Goal: Information Seeking & Learning: Learn about a topic

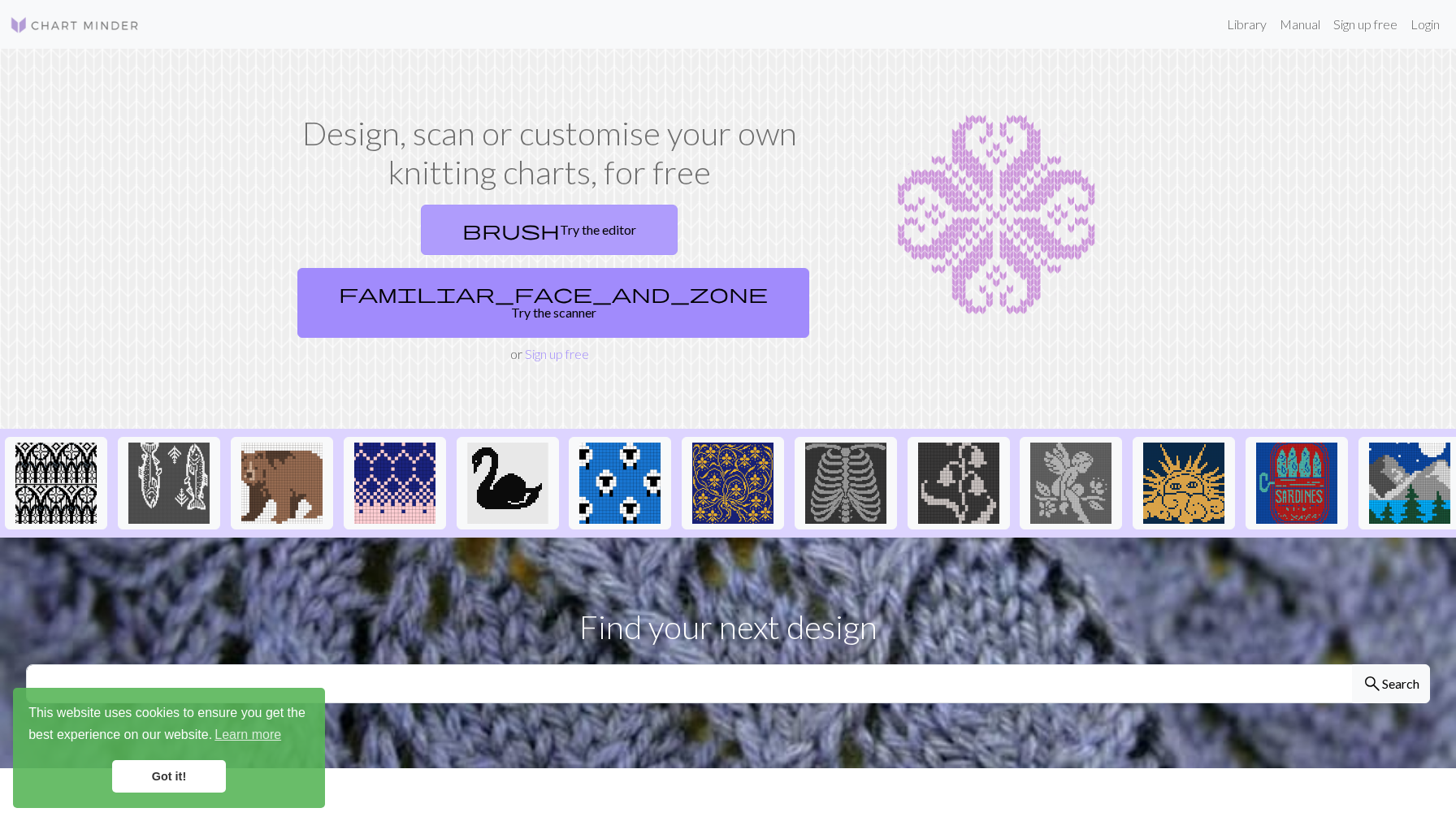
click at [471, 230] on link "brush Try the editor" at bounding box center [549, 229] width 257 height 50
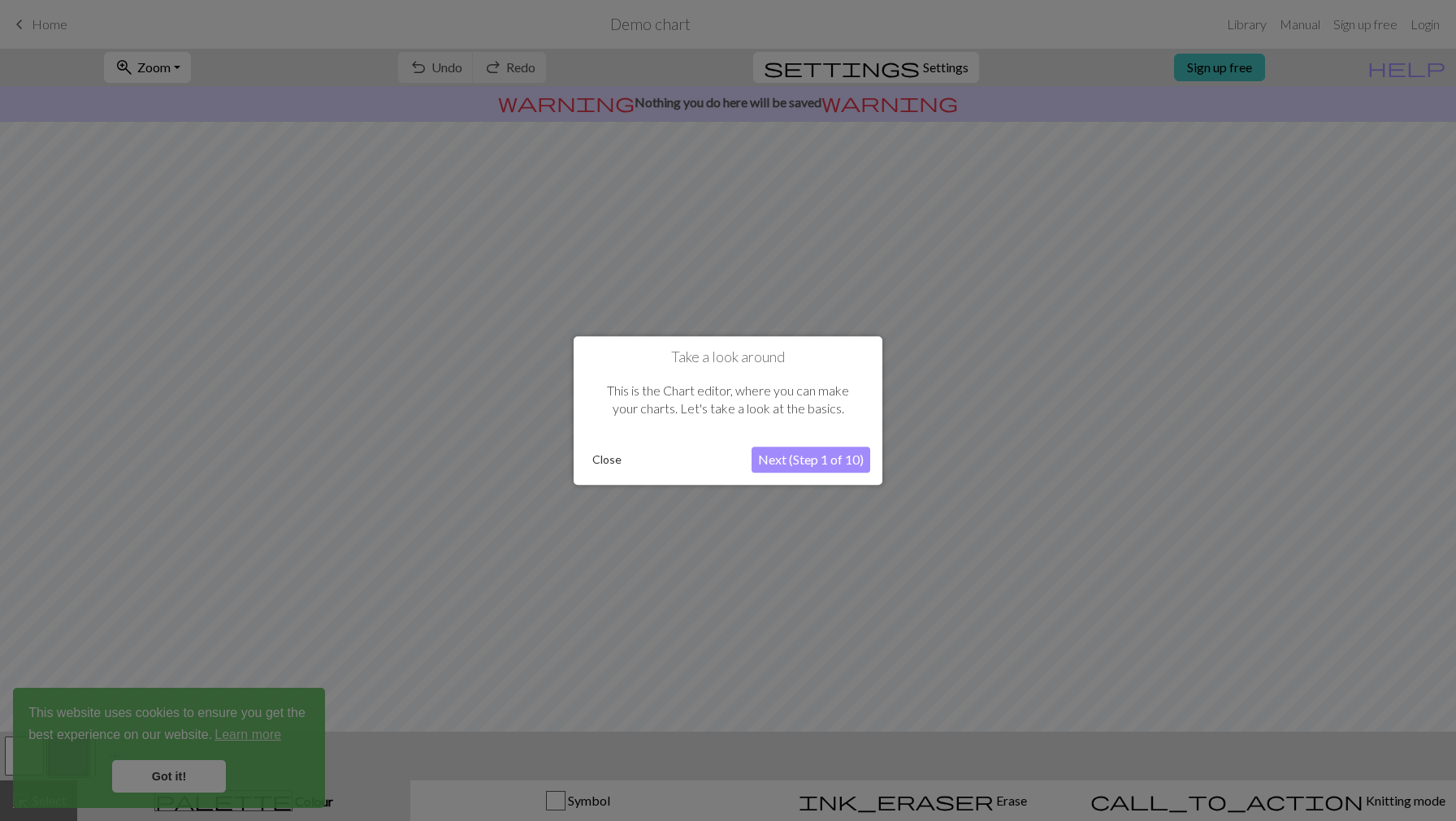
click at [777, 458] on button "Next (Step 1 of 10)" at bounding box center [811, 459] width 119 height 26
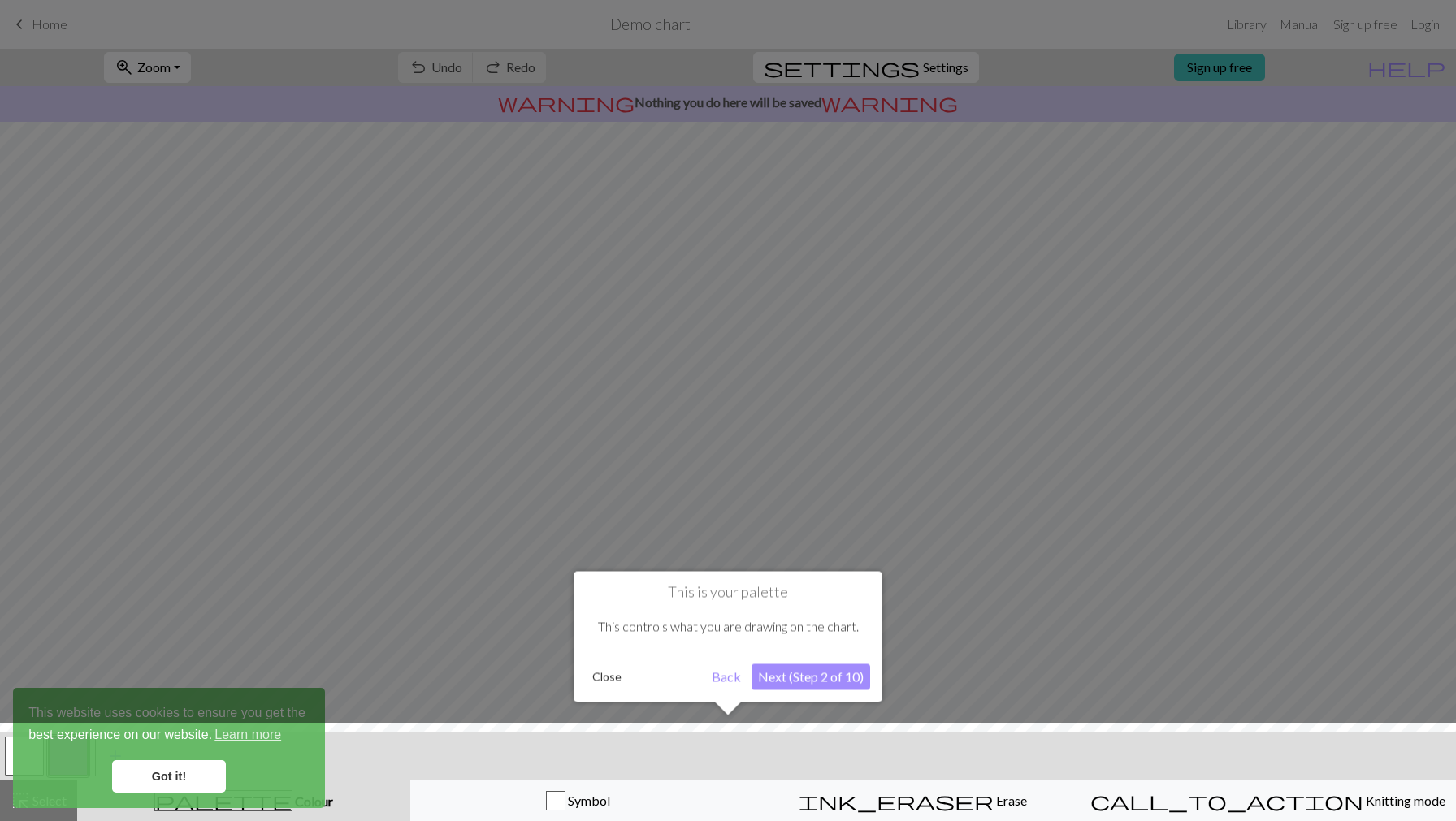
click at [782, 670] on button "Next (Step 2 of 10)" at bounding box center [811, 676] width 119 height 26
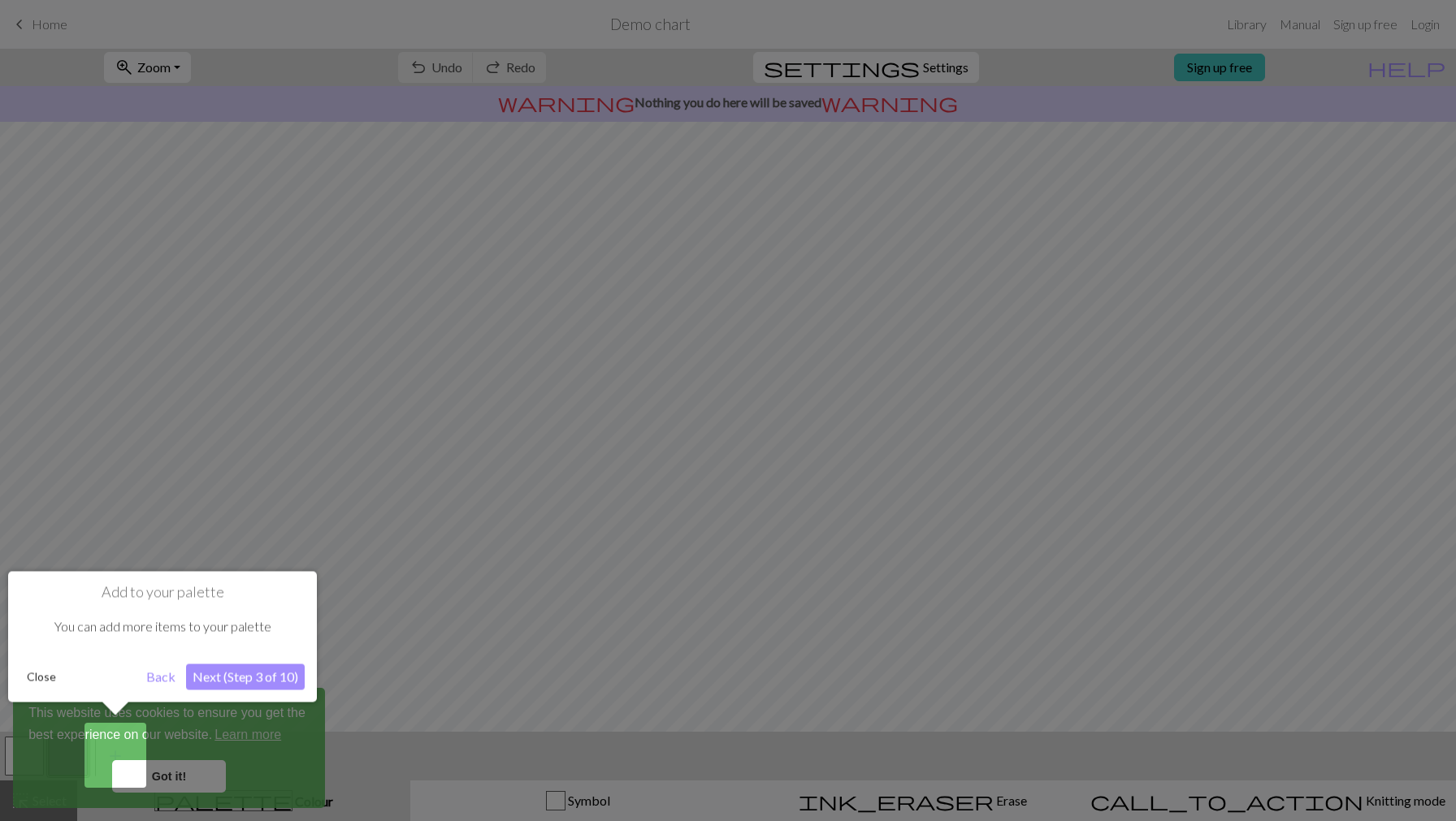
click at [273, 681] on button "Next (Step 3 of 10)" at bounding box center [245, 676] width 119 height 26
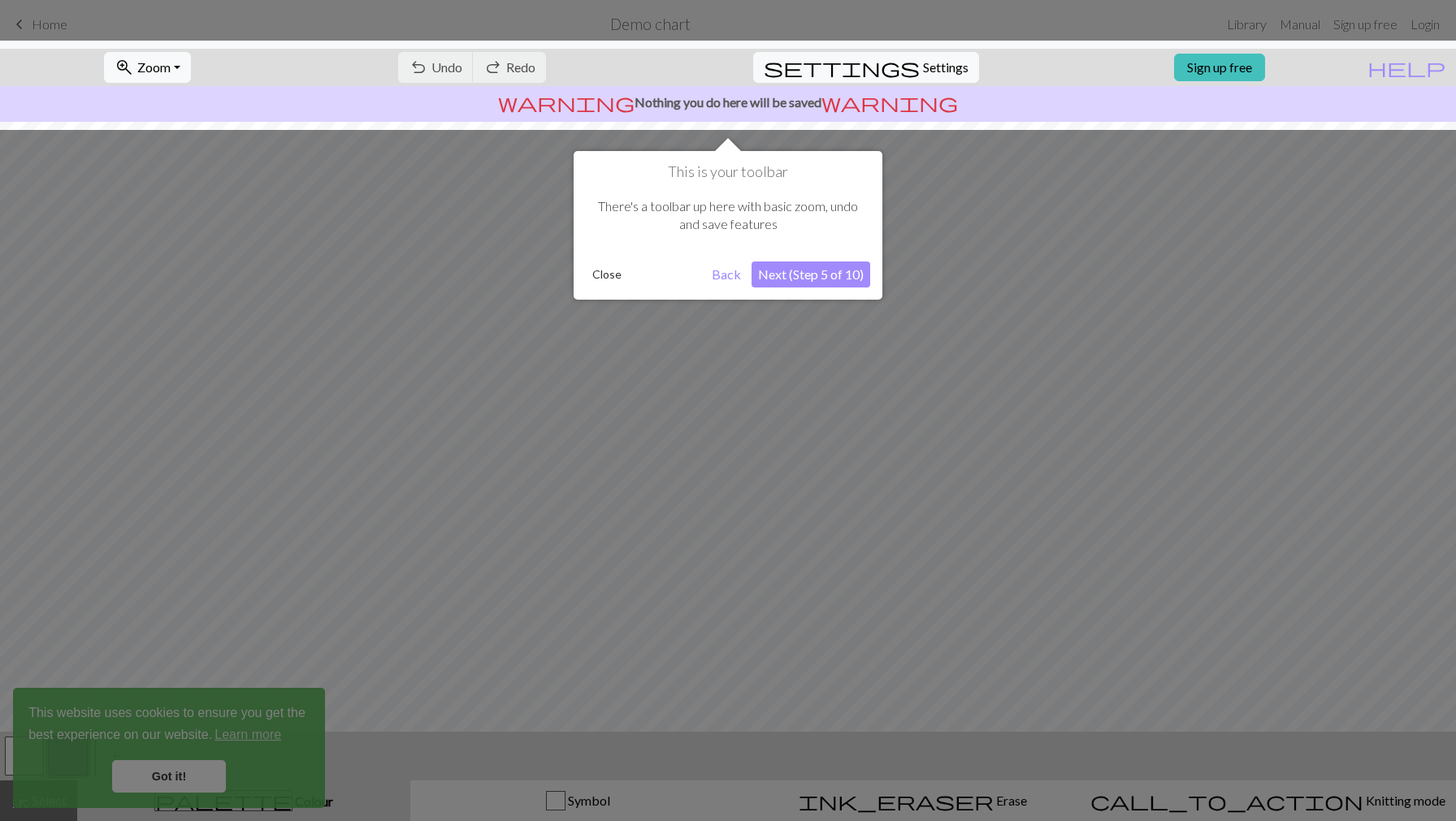
click at [831, 277] on button "Next (Step 5 of 10)" at bounding box center [811, 274] width 119 height 26
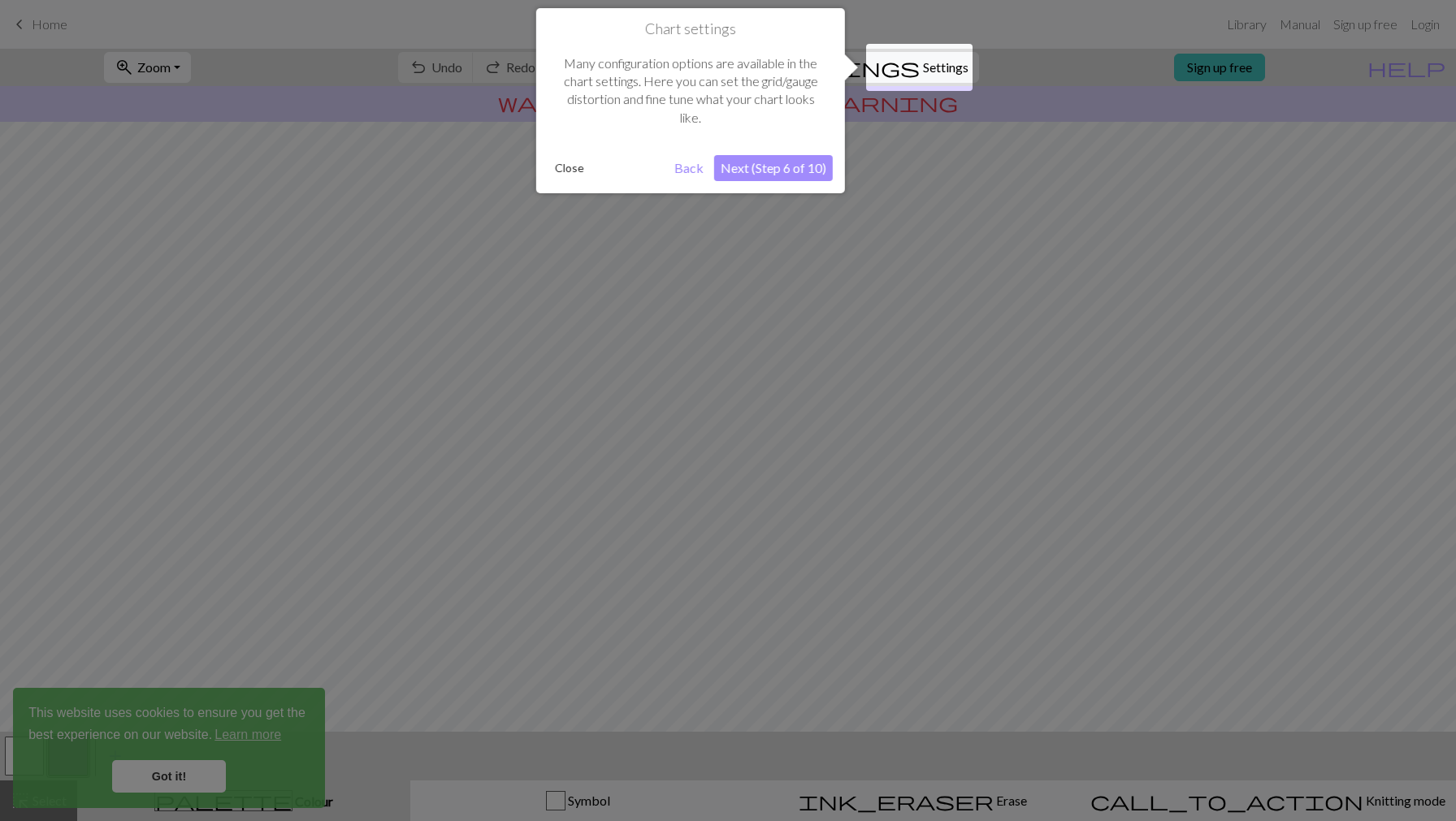
click at [802, 173] on button "Next (Step 6 of 10)" at bounding box center [774, 167] width 119 height 26
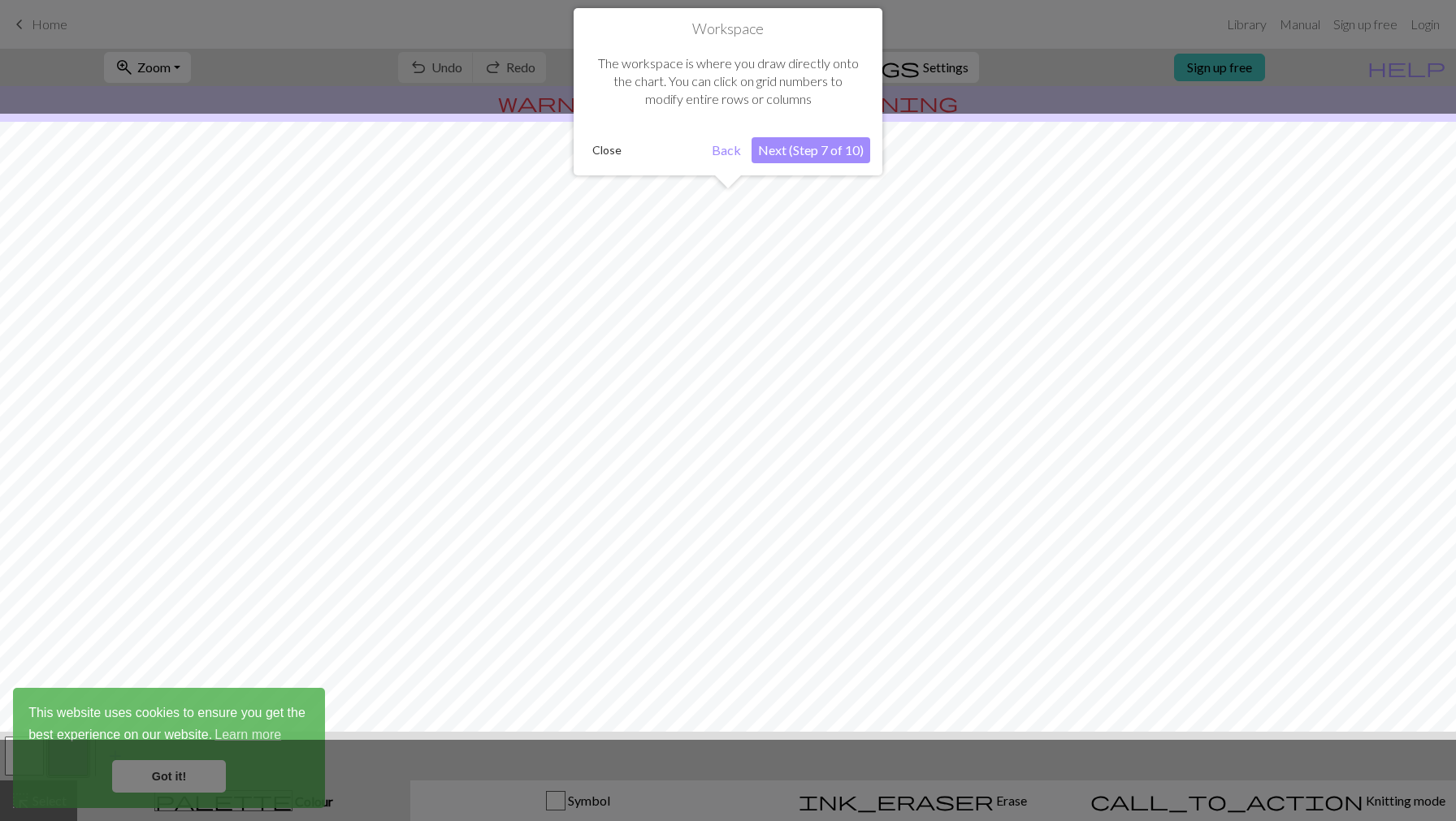
click at [803, 169] on div "Workspace The workspace is where you draw directly onto the chart. You can clic…" at bounding box center [728, 91] width 308 height 167
click at [812, 151] on button "Next (Step 7 of 10)" at bounding box center [811, 150] width 119 height 26
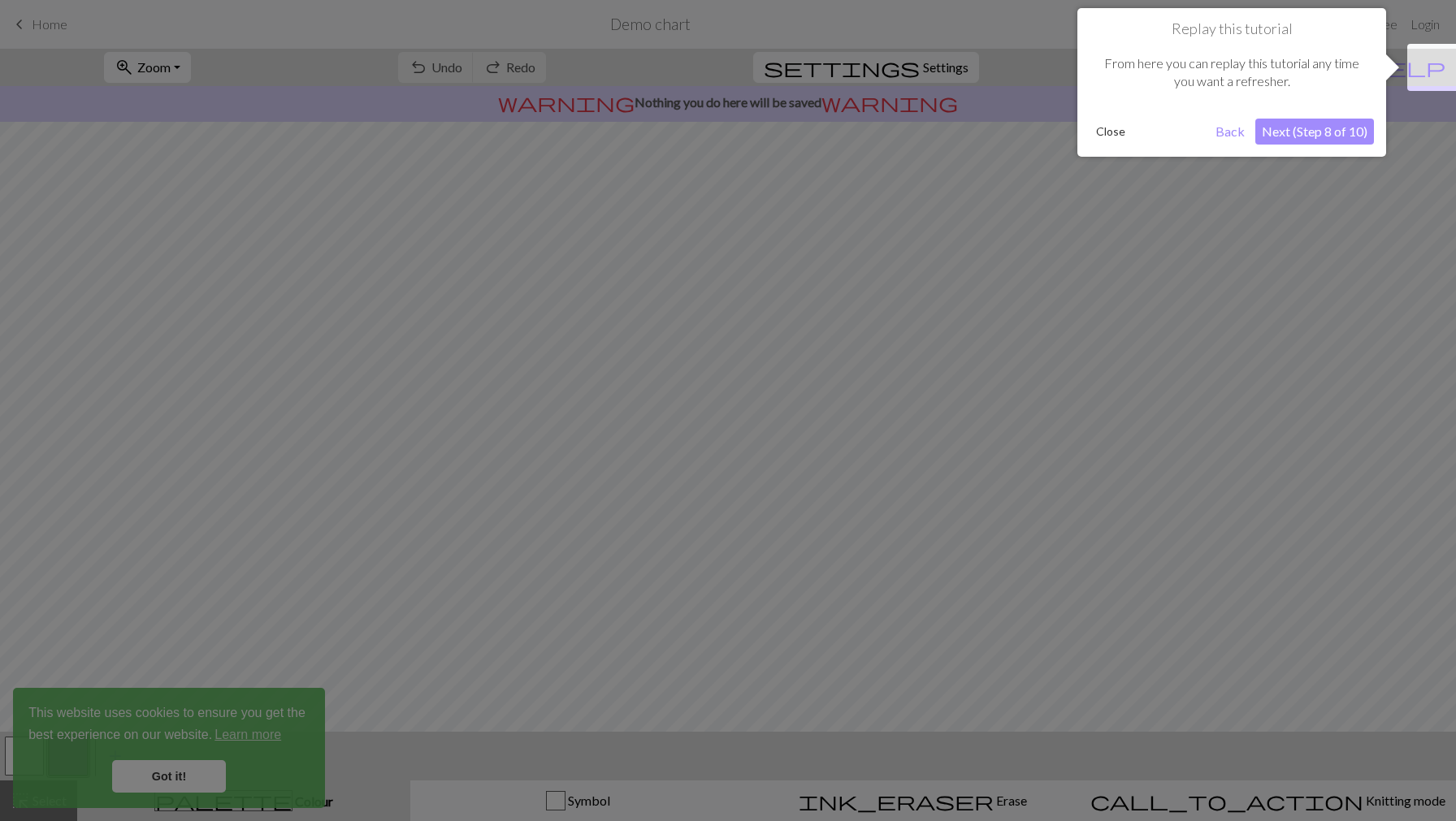
click at [1341, 136] on button "Next (Step 8 of 10)" at bounding box center [1314, 131] width 119 height 26
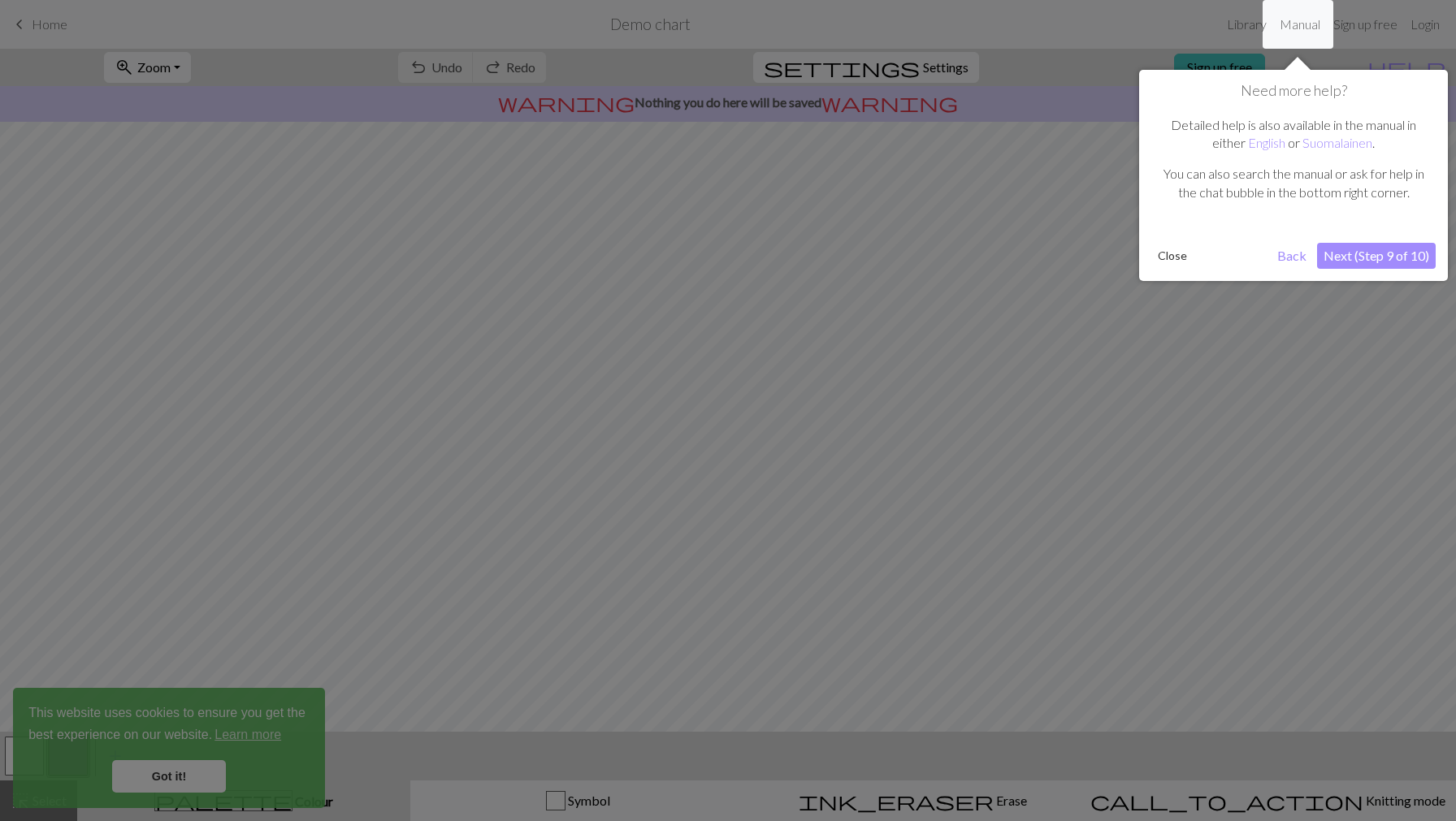
click at [1377, 263] on button "Next (Step 9 of 10)" at bounding box center [1376, 255] width 119 height 26
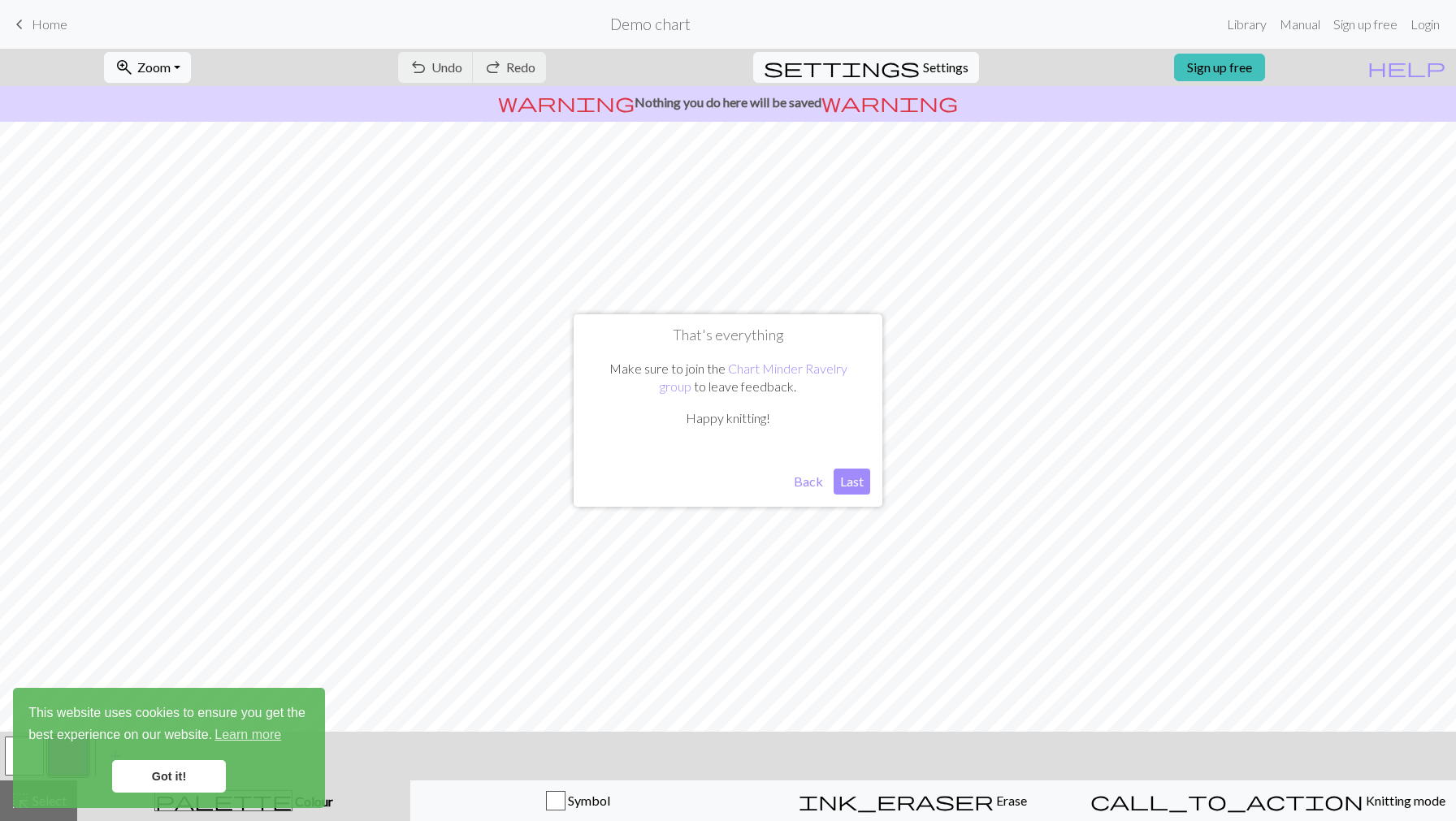
click at [852, 489] on button "Last" at bounding box center [851, 481] width 36 height 26
click at [166, 769] on link "Got it!" at bounding box center [168, 776] width 113 height 33
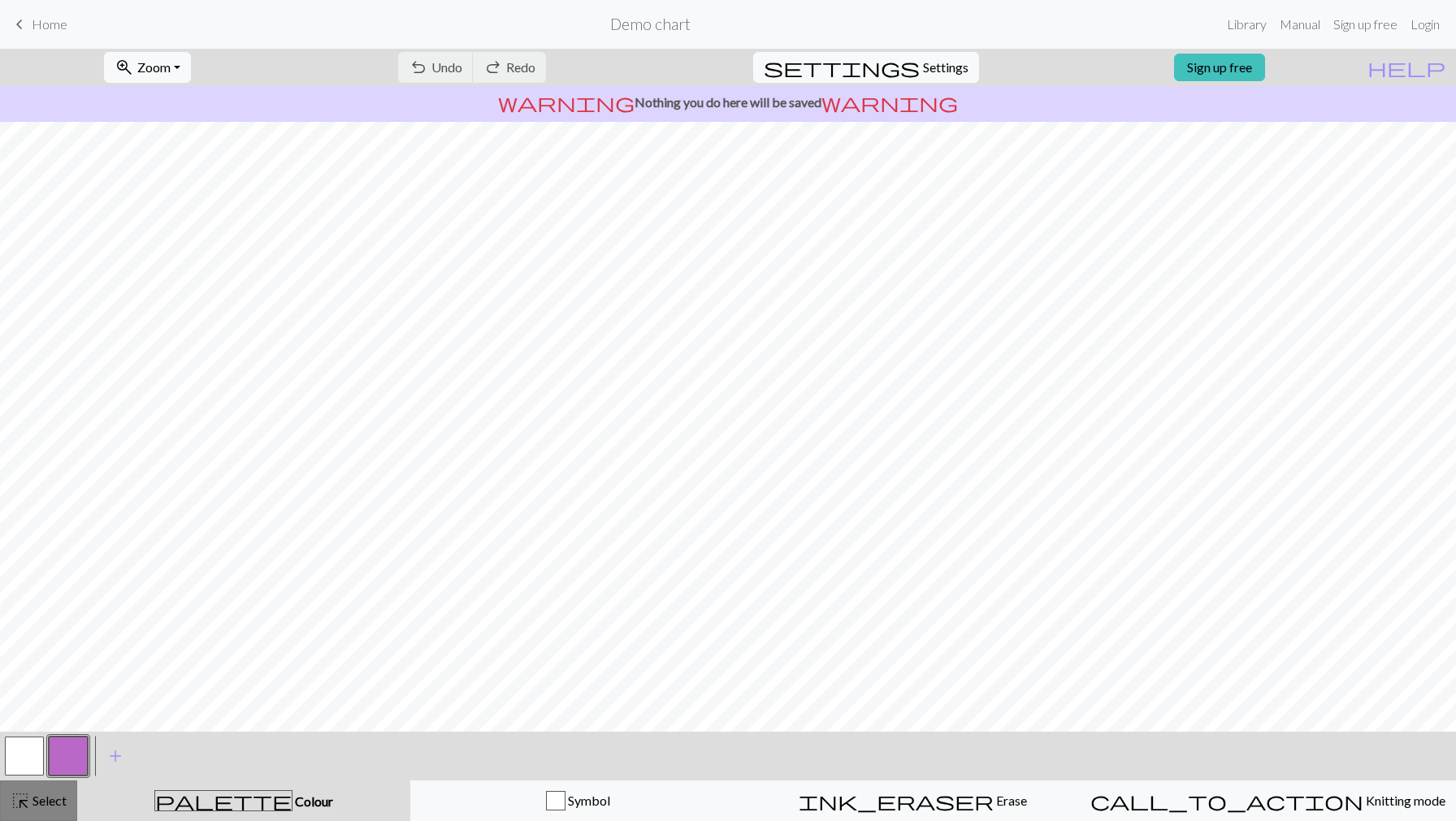
click at [28, 803] on span "highlight_alt" at bounding box center [20, 801] width 19 height 23
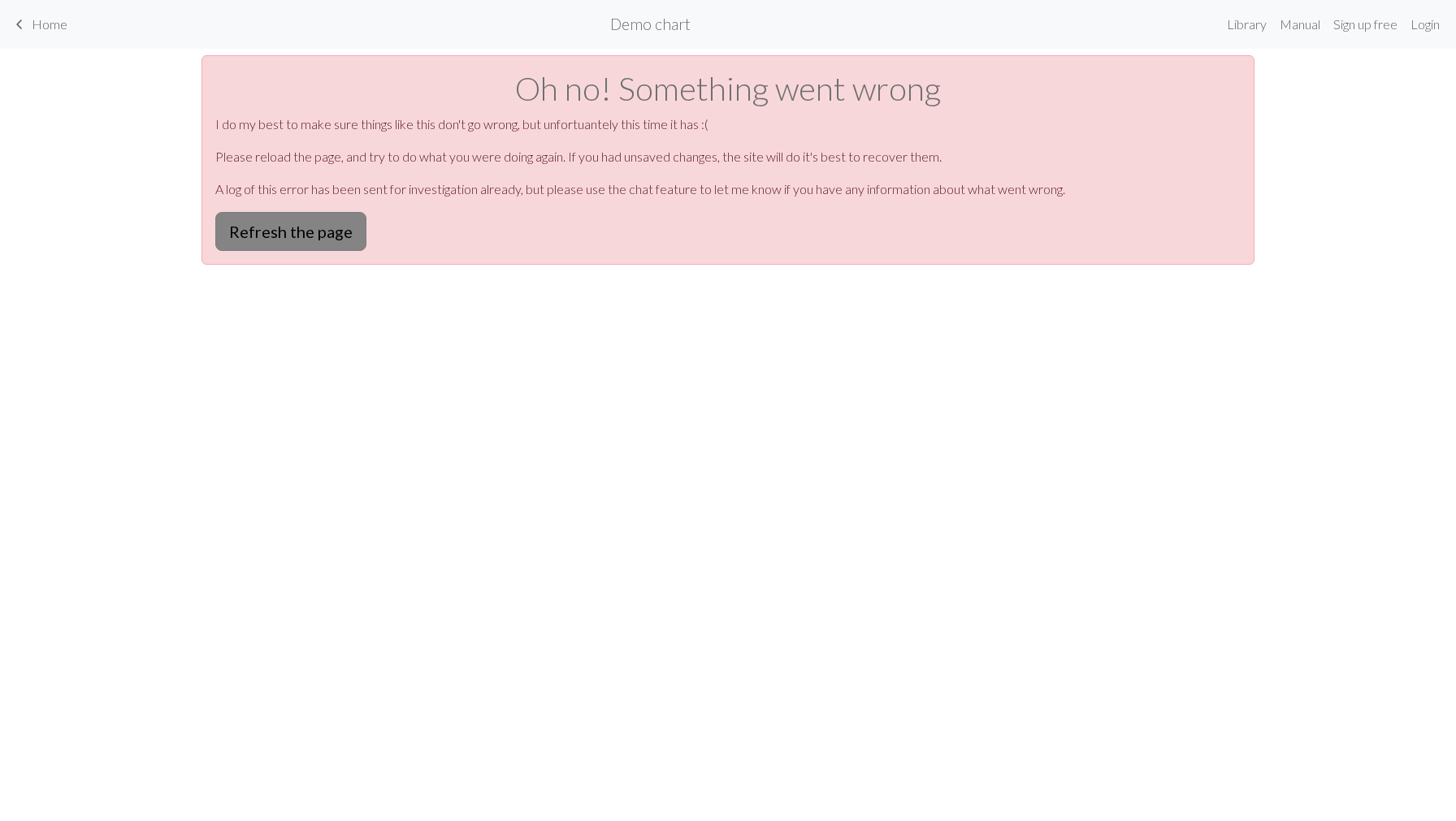
click at [319, 230] on button "Refresh the page" at bounding box center [291, 231] width 151 height 39
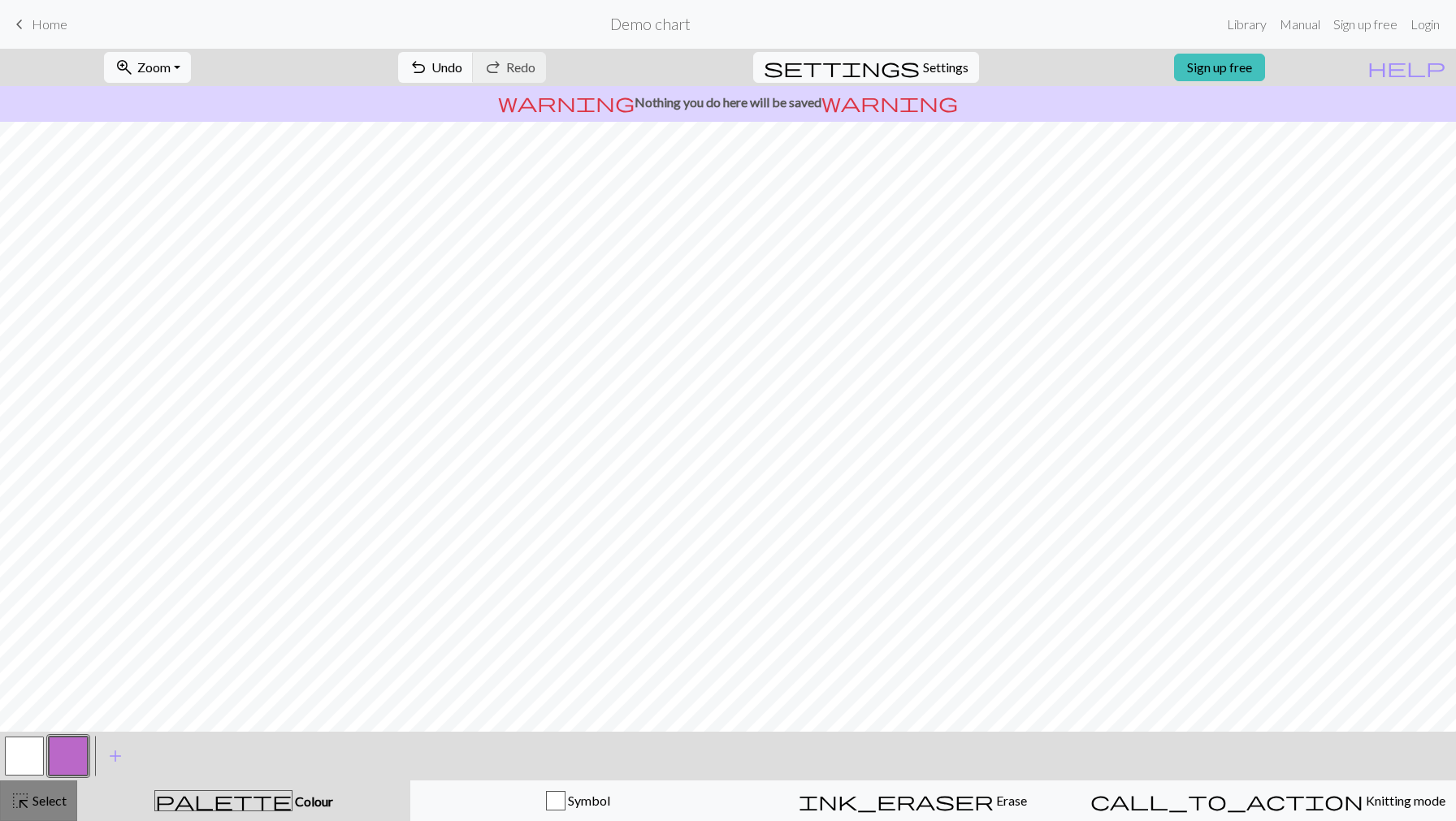
click at [51, 793] on span "Select" at bounding box center [48, 800] width 36 height 15
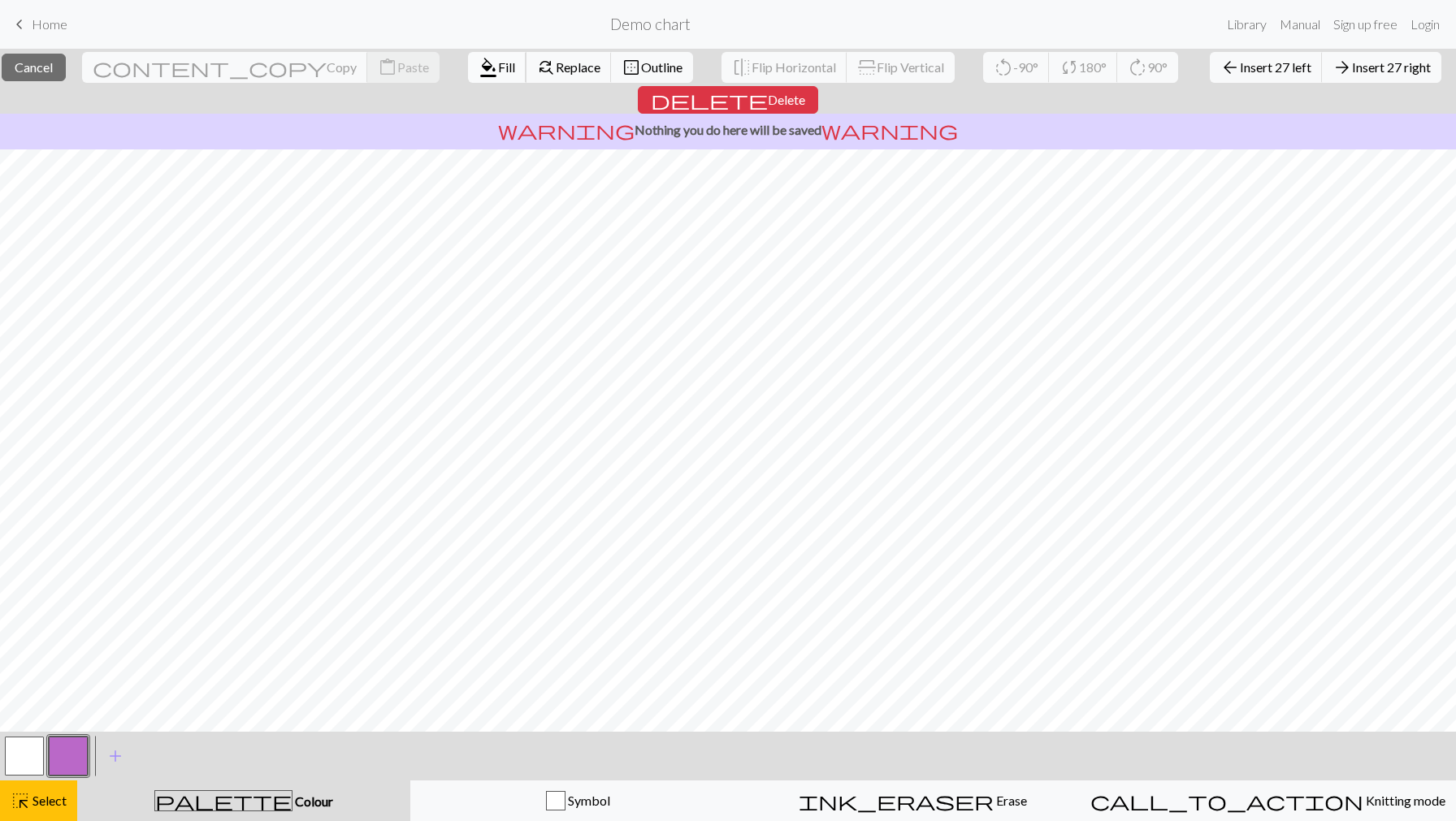
click at [479, 69] on span "format_color_fill" at bounding box center [488, 67] width 19 height 23
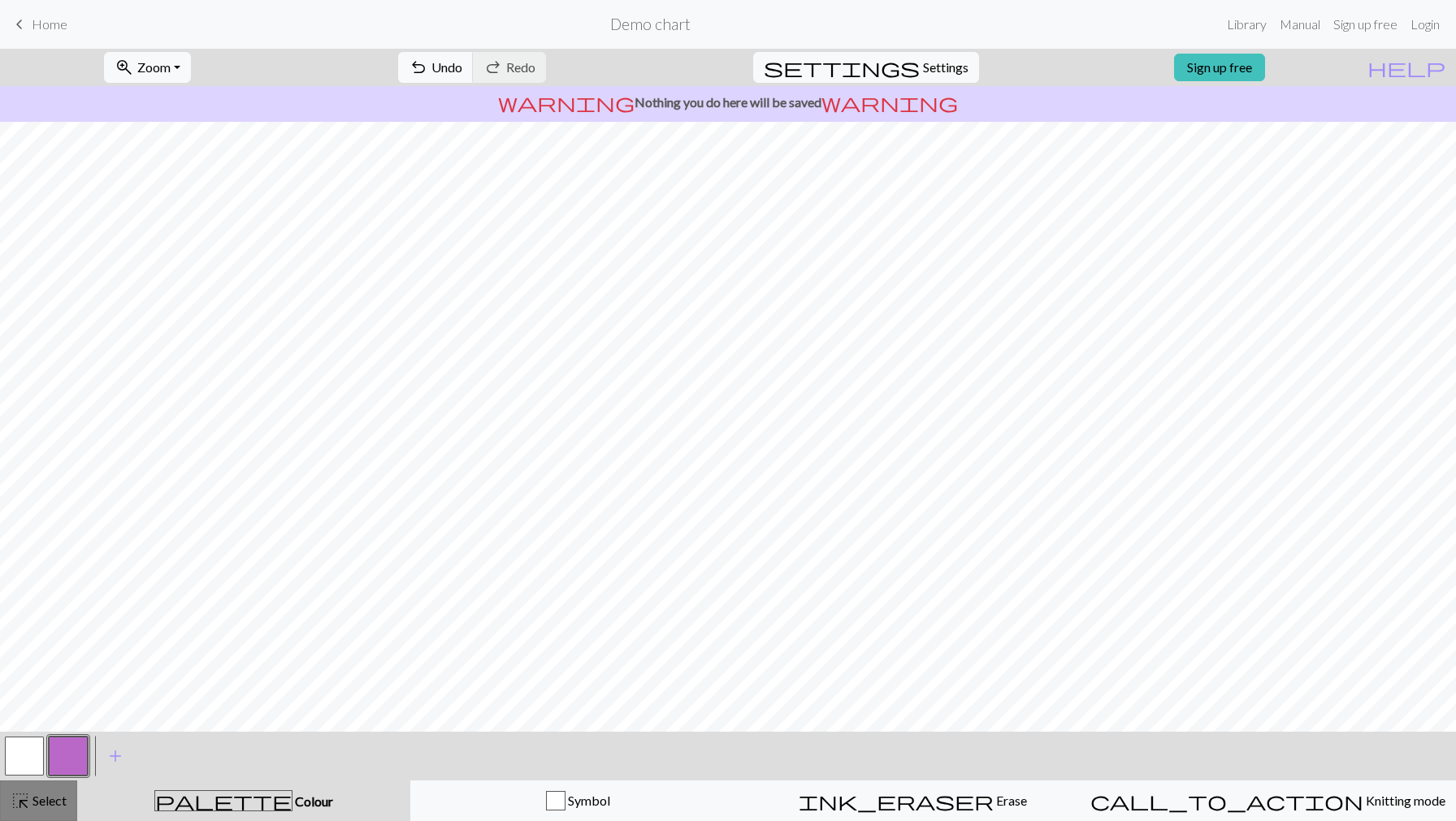
click at [61, 789] on button "highlight_alt Select Select" at bounding box center [38, 801] width 77 height 41
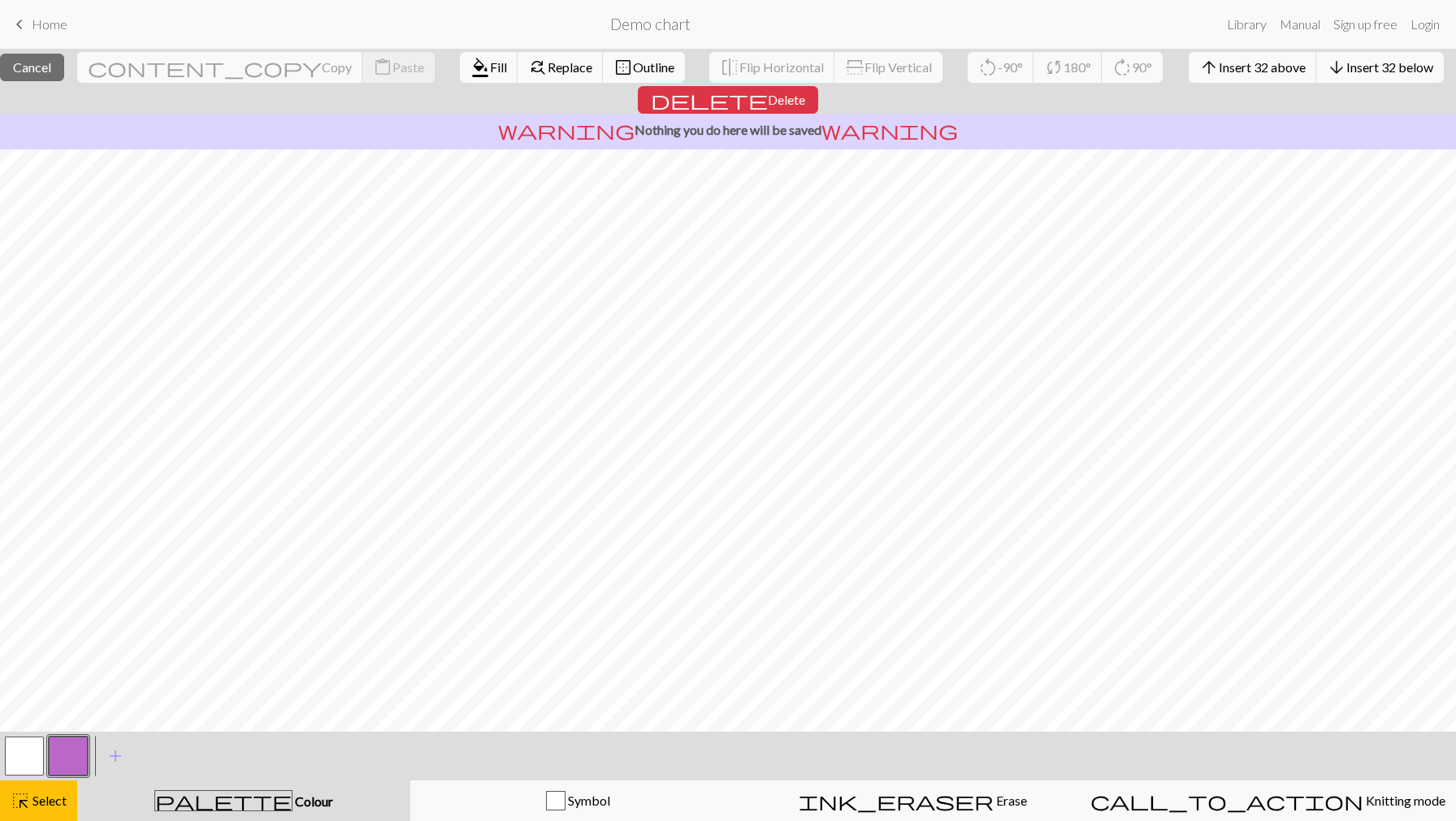
click at [25, 745] on button "button" at bounding box center [24, 755] width 39 height 39
click at [490, 70] on span "Fill" at bounding box center [498, 66] width 17 height 15
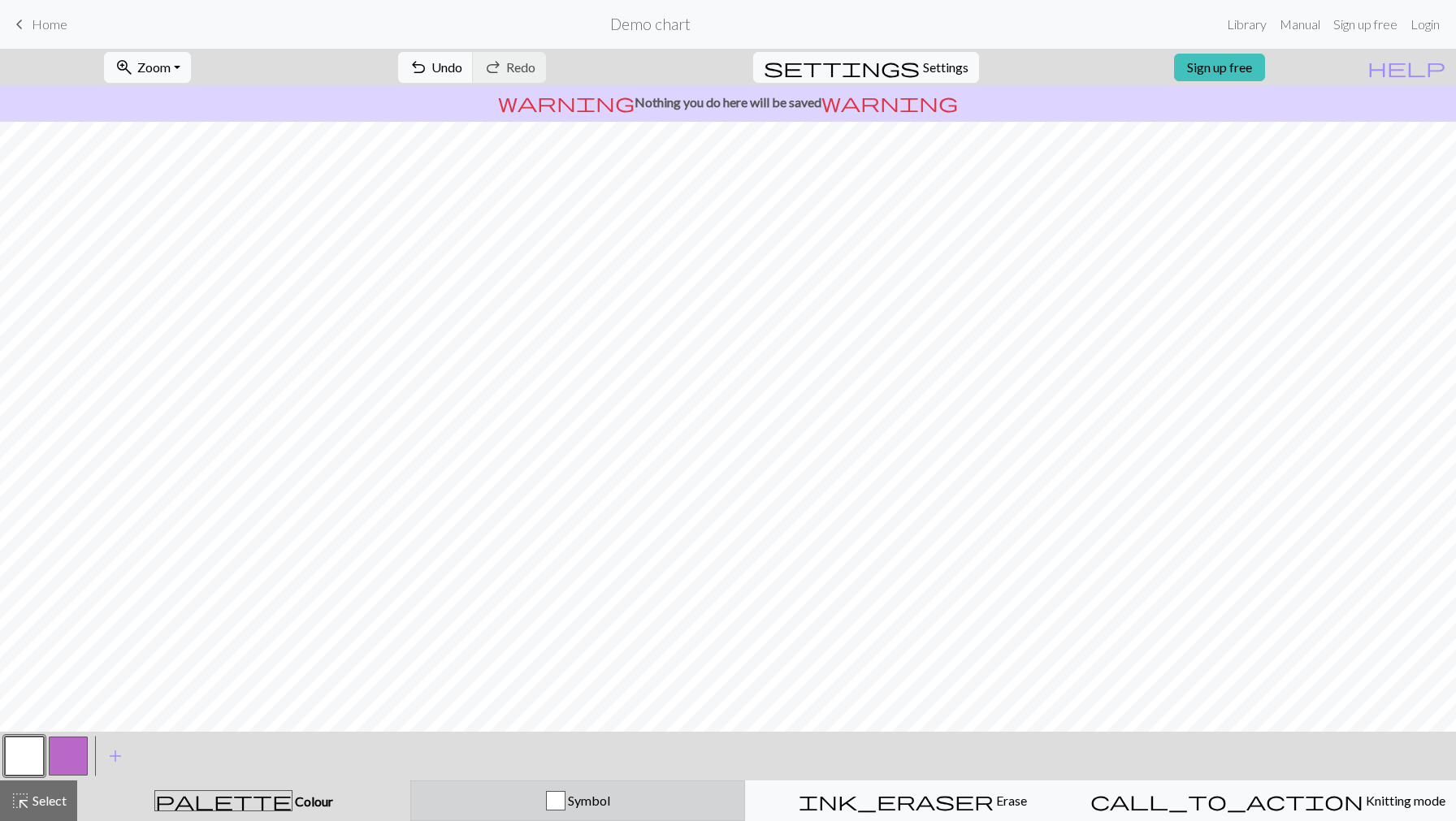
click at [661, 780] on button "Symbol" at bounding box center [578, 801] width 335 height 41
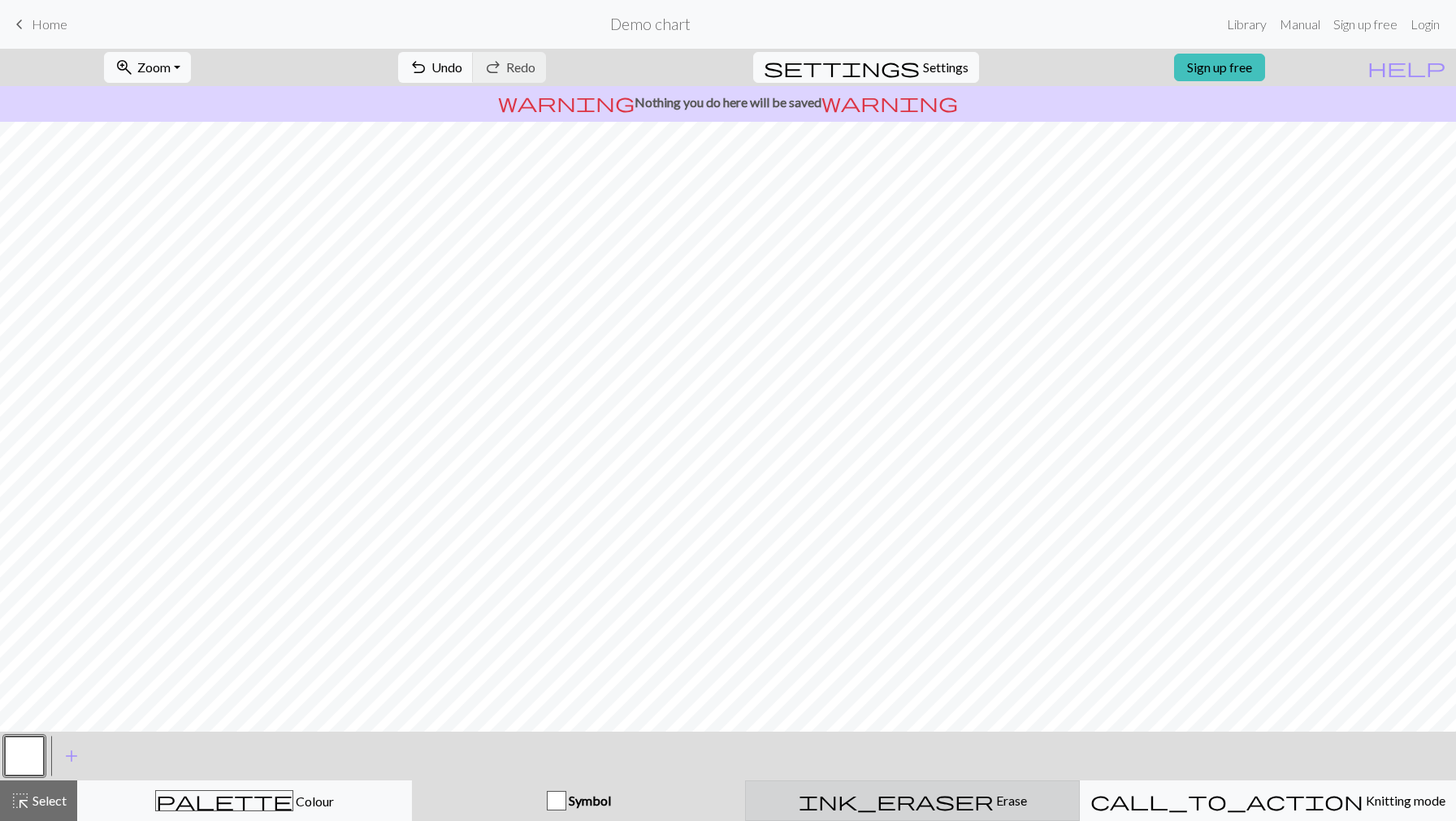
click at [852, 816] on button "ink_eraser Erase Erase" at bounding box center [913, 801] width 335 height 41
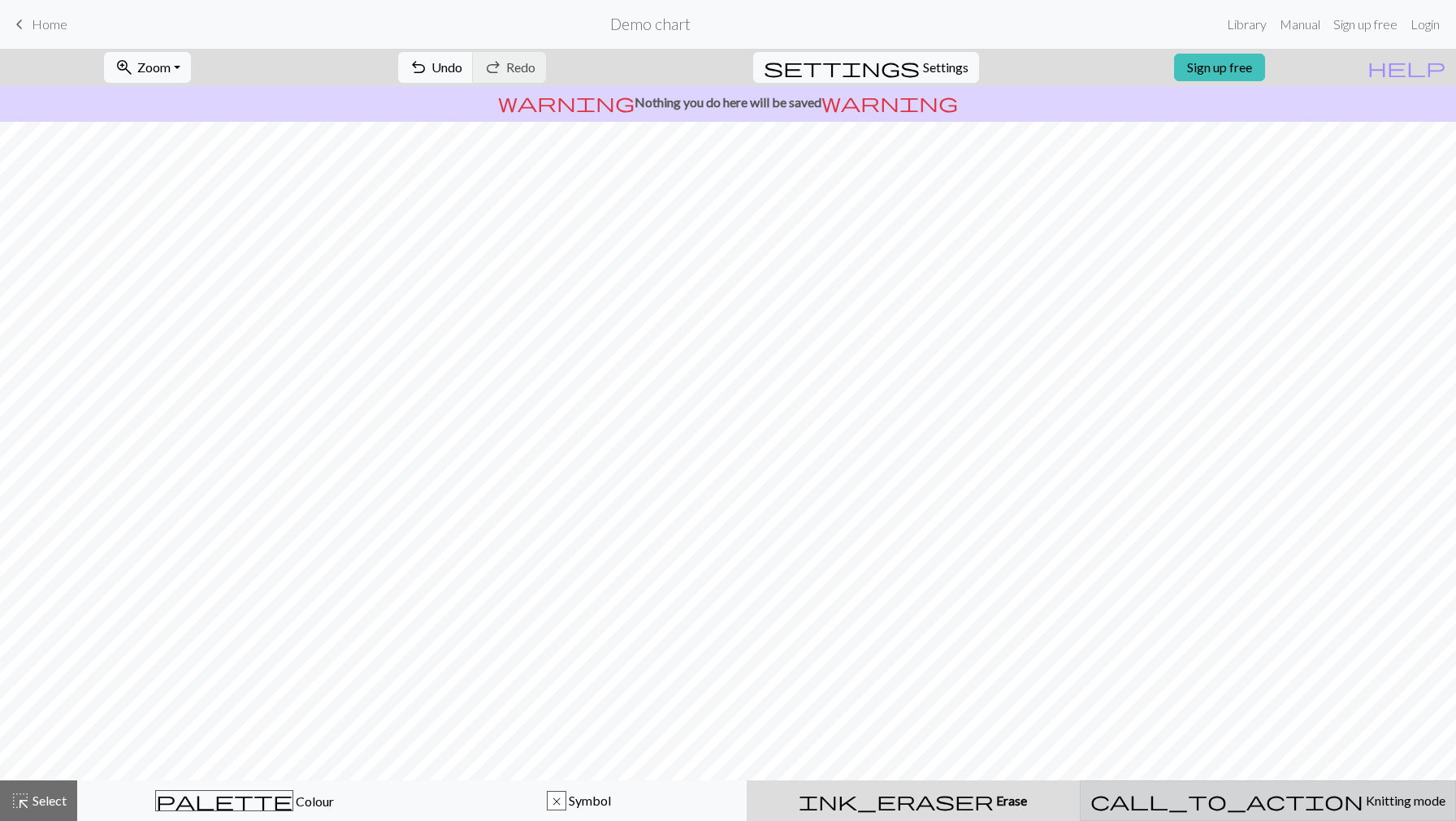
click at [1180, 794] on div "call_to_action Knitting mode Knitting mode" at bounding box center [1267, 801] width 355 height 19
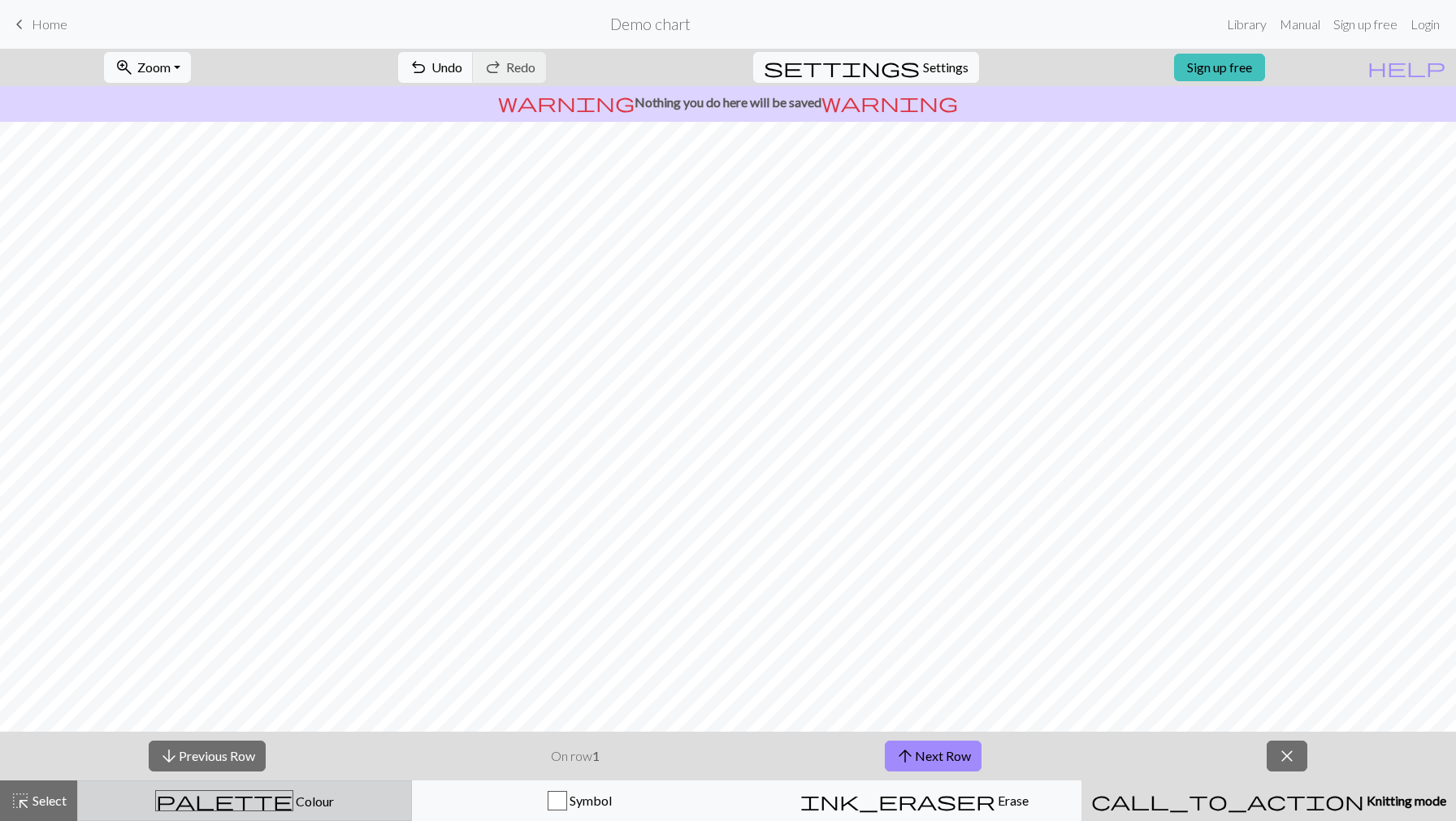
click at [283, 795] on div "palette Colour Colour" at bounding box center [245, 801] width 314 height 21
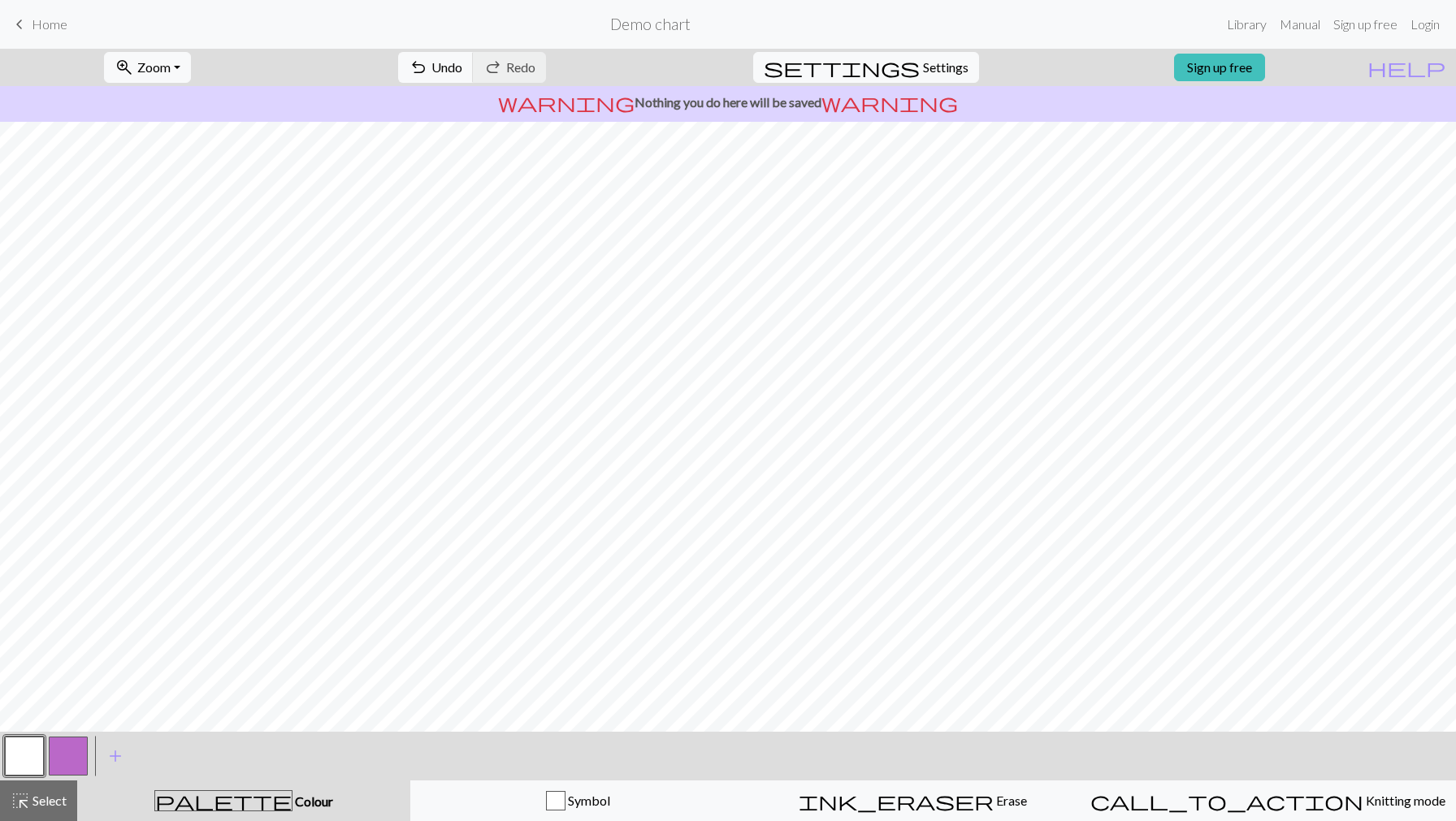
click at [81, 771] on button "button" at bounding box center [68, 755] width 39 height 39
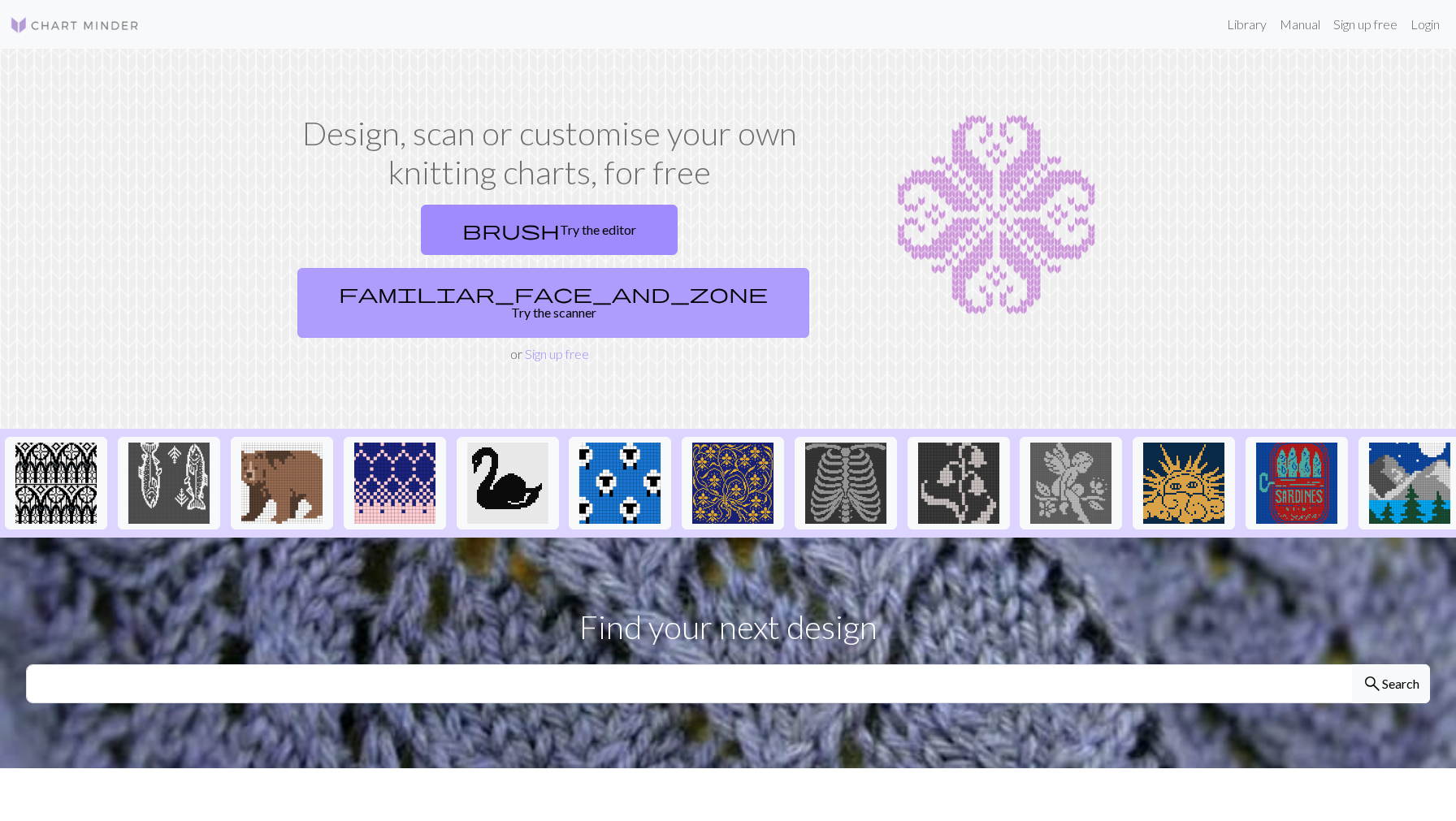
click at [690, 267] on link "familiar_face_and_zone Try the scanner" at bounding box center [552, 302] width 511 height 70
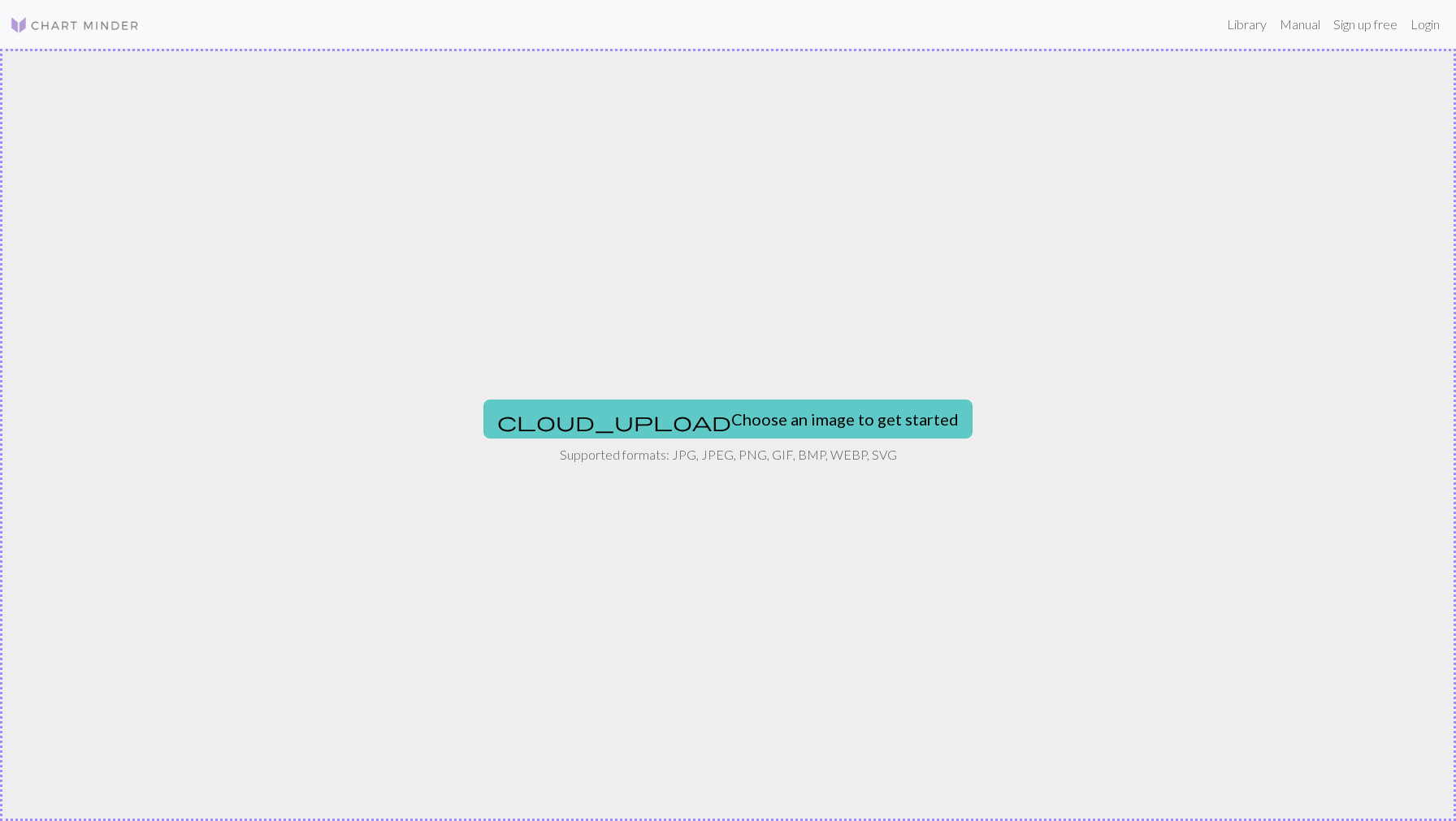
click at [729, 405] on button "cloud_upload Choose an image to get started" at bounding box center [728, 419] width 489 height 39
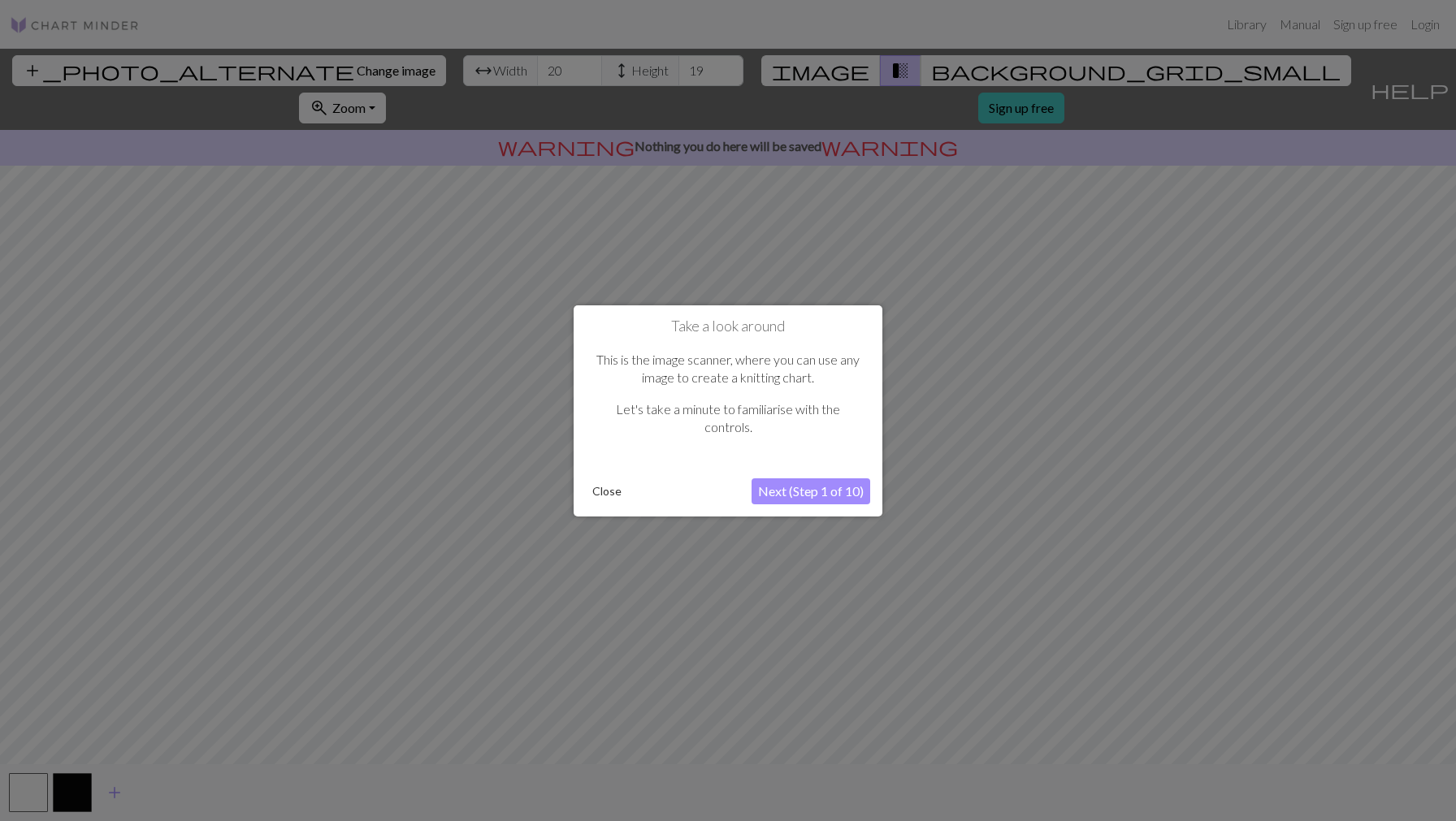
click at [617, 484] on button "Close" at bounding box center [607, 491] width 43 height 24
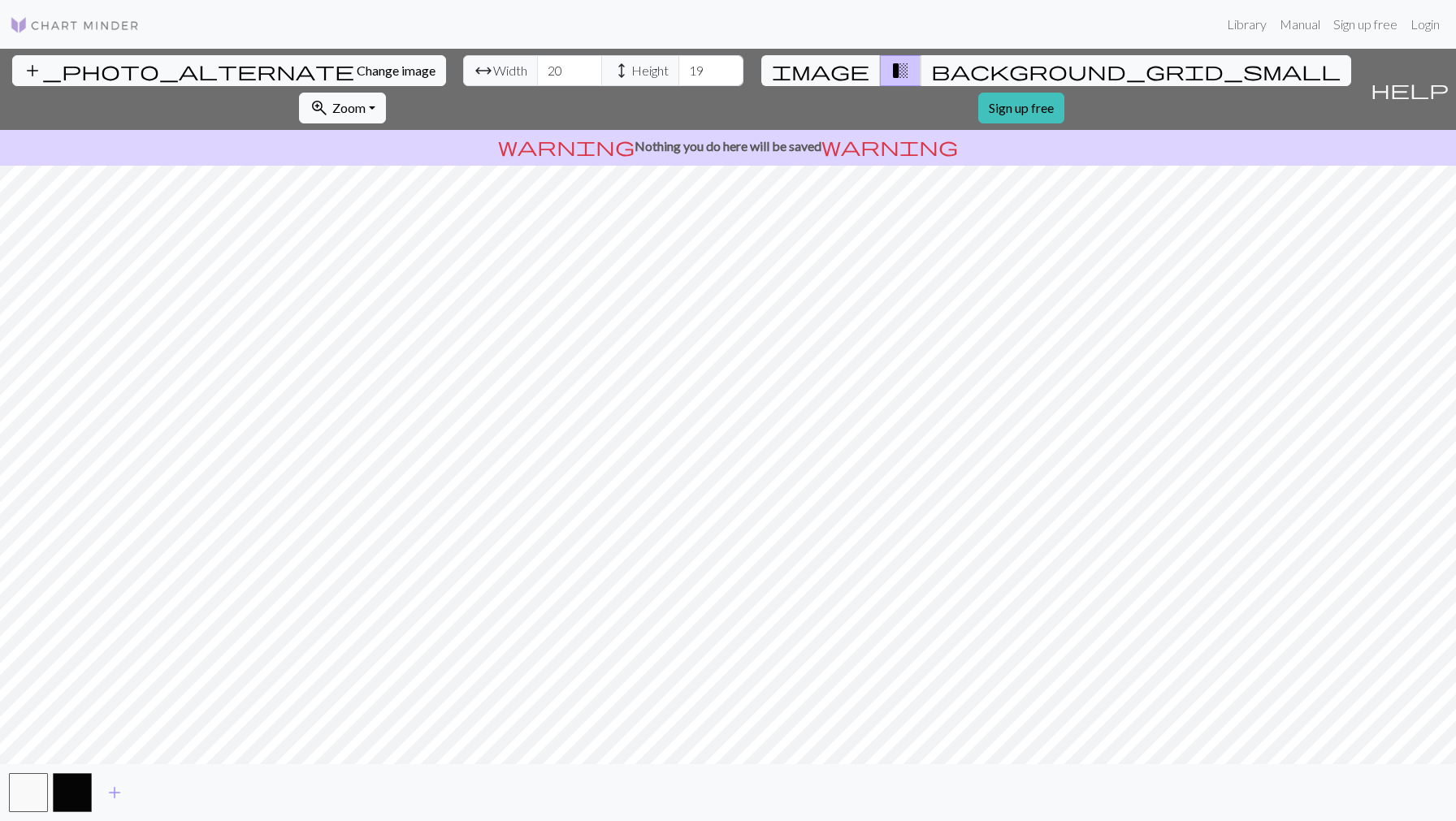
click at [326, 124] on div "add_photo_alternate Change image arrow_range Width 20 height Height 19 image tr…" at bounding box center [728, 435] width 1456 height 772
click at [791, 70] on span "image" at bounding box center [821, 71] width 97 height 23
click at [891, 70] on span "transition_fade" at bounding box center [900, 71] width 19 height 23
click at [920, 73] on button "background_grid_small" at bounding box center [1135, 70] width 431 height 31
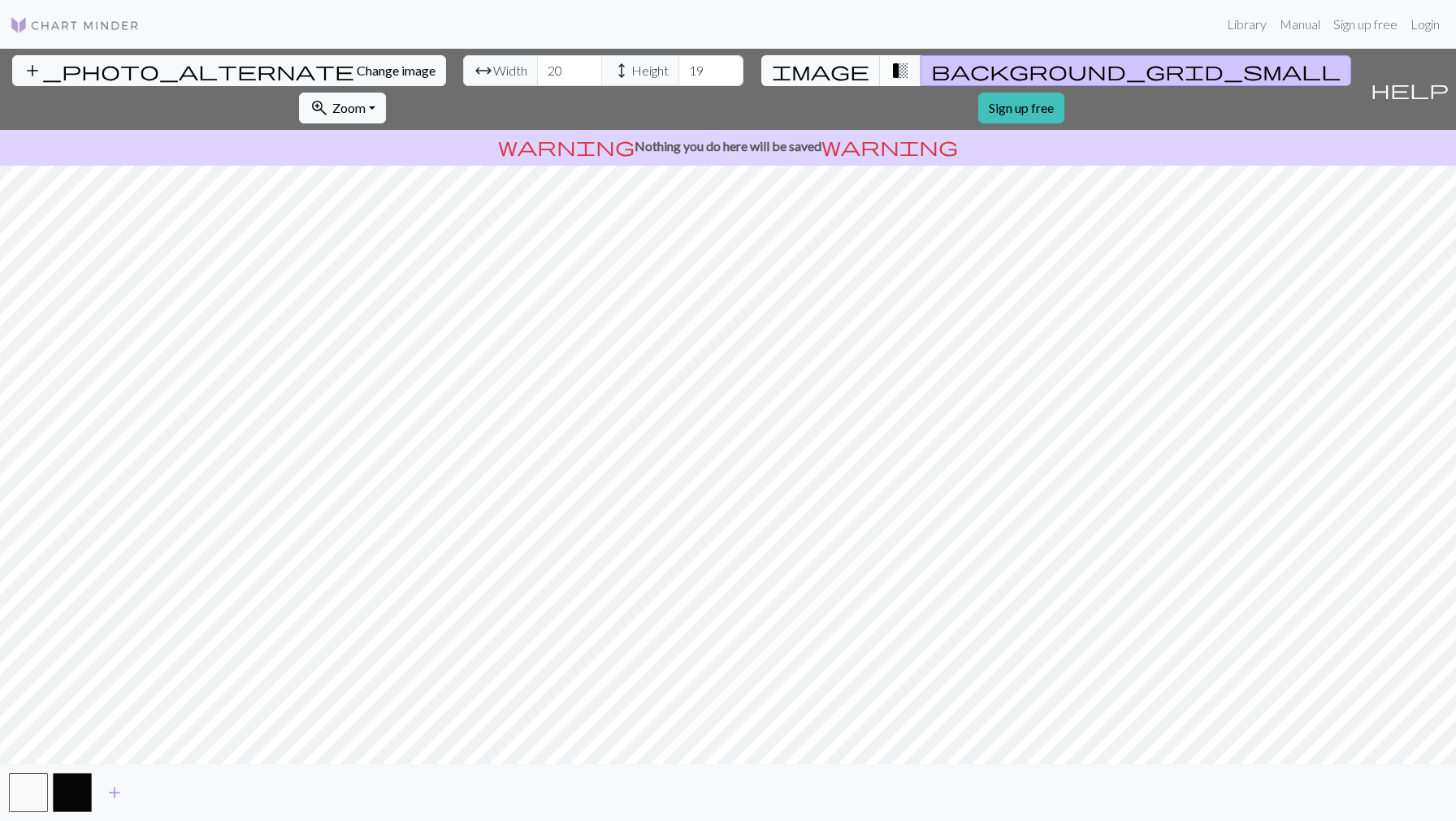
click at [880, 68] on button "transition_fade" at bounding box center [900, 70] width 42 height 31
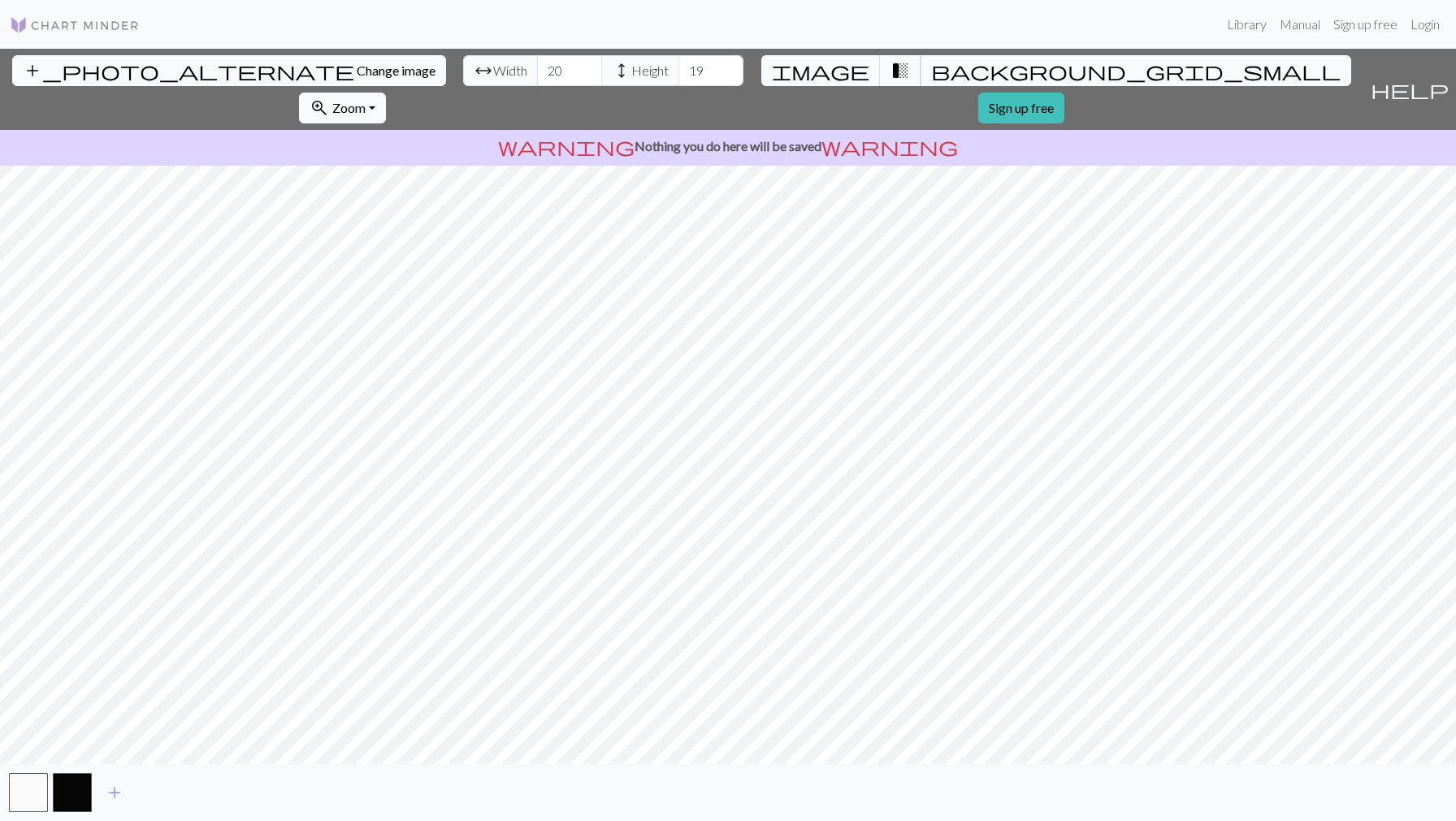
click at [880, 73] on button "transition_fade" at bounding box center [900, 70] width 42 height 31
click at [920, 72] on button "background_grid_small" at bounding box center [1135, 70] width 431 height 31
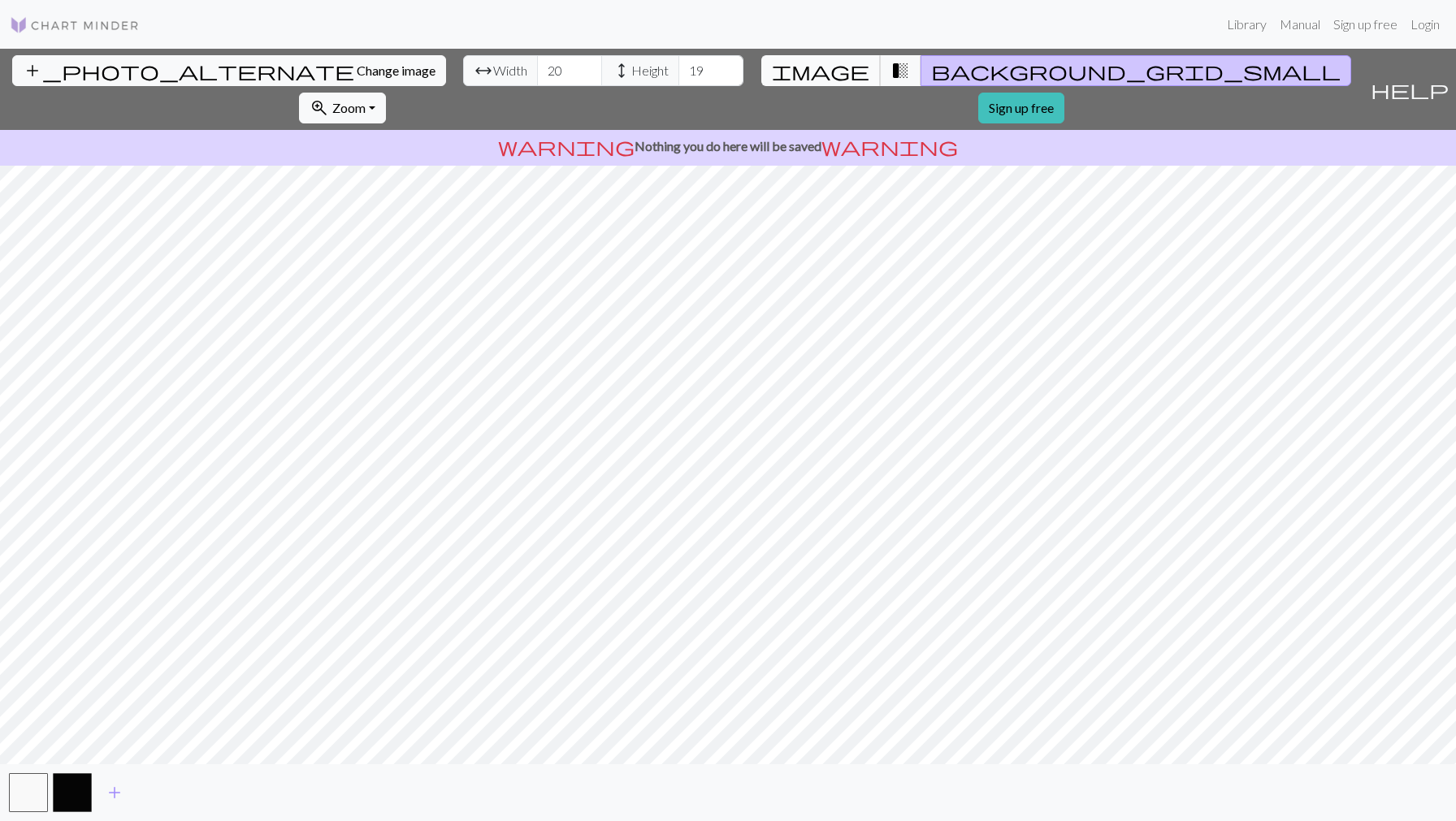
click at [779, 74] on span "image" at bounding box center [821, 71] width 97 height 23
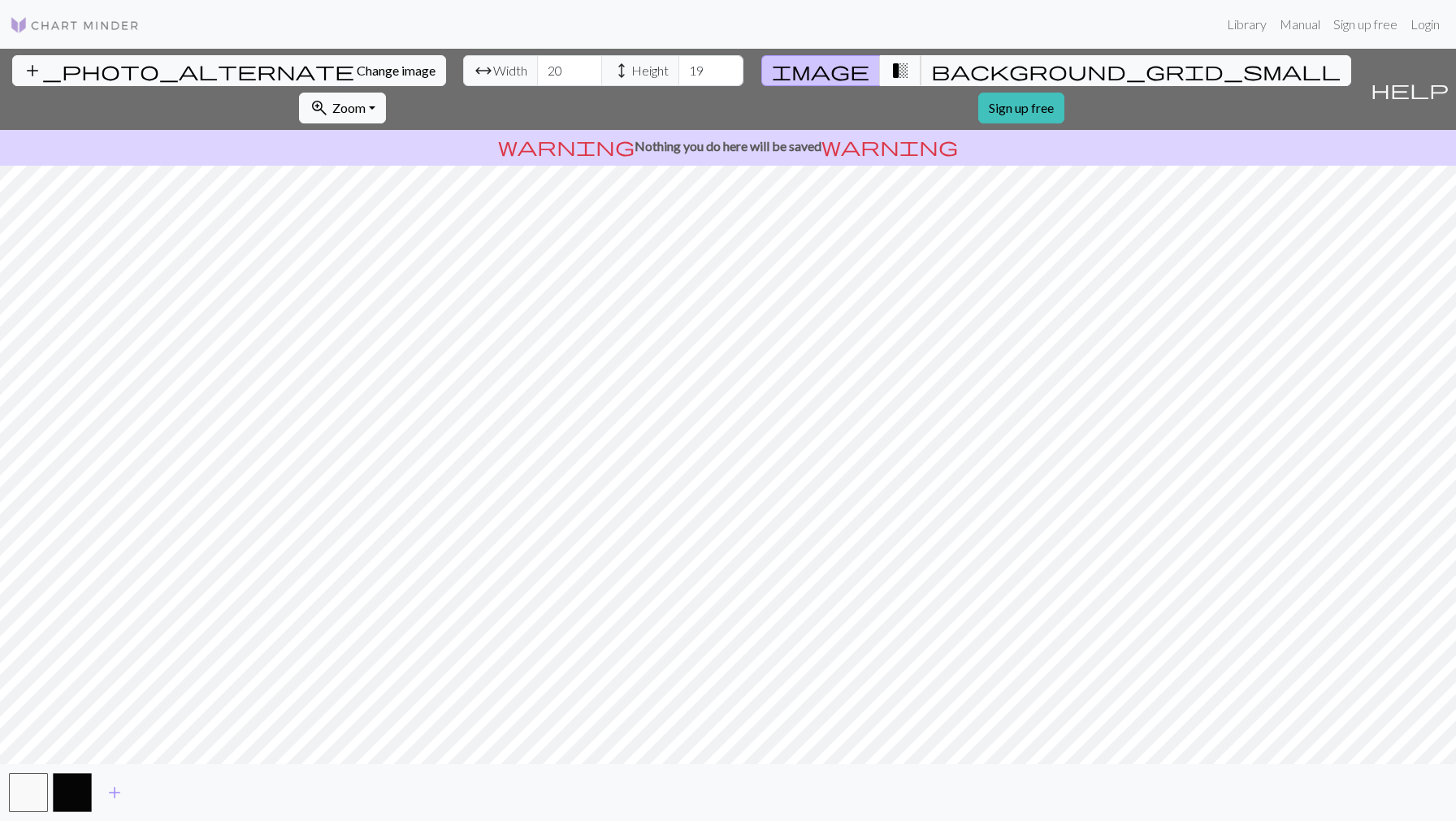
click at [891, 69] on span "transition_fade" at bounding box center [900, 71] width 19 height 23
click at [112, 787] on span "add" at bounding box center [114, 793] width 19 height 23
click at [115, 800] on button "button" at bounding box center [116, 793] width 39 height 39
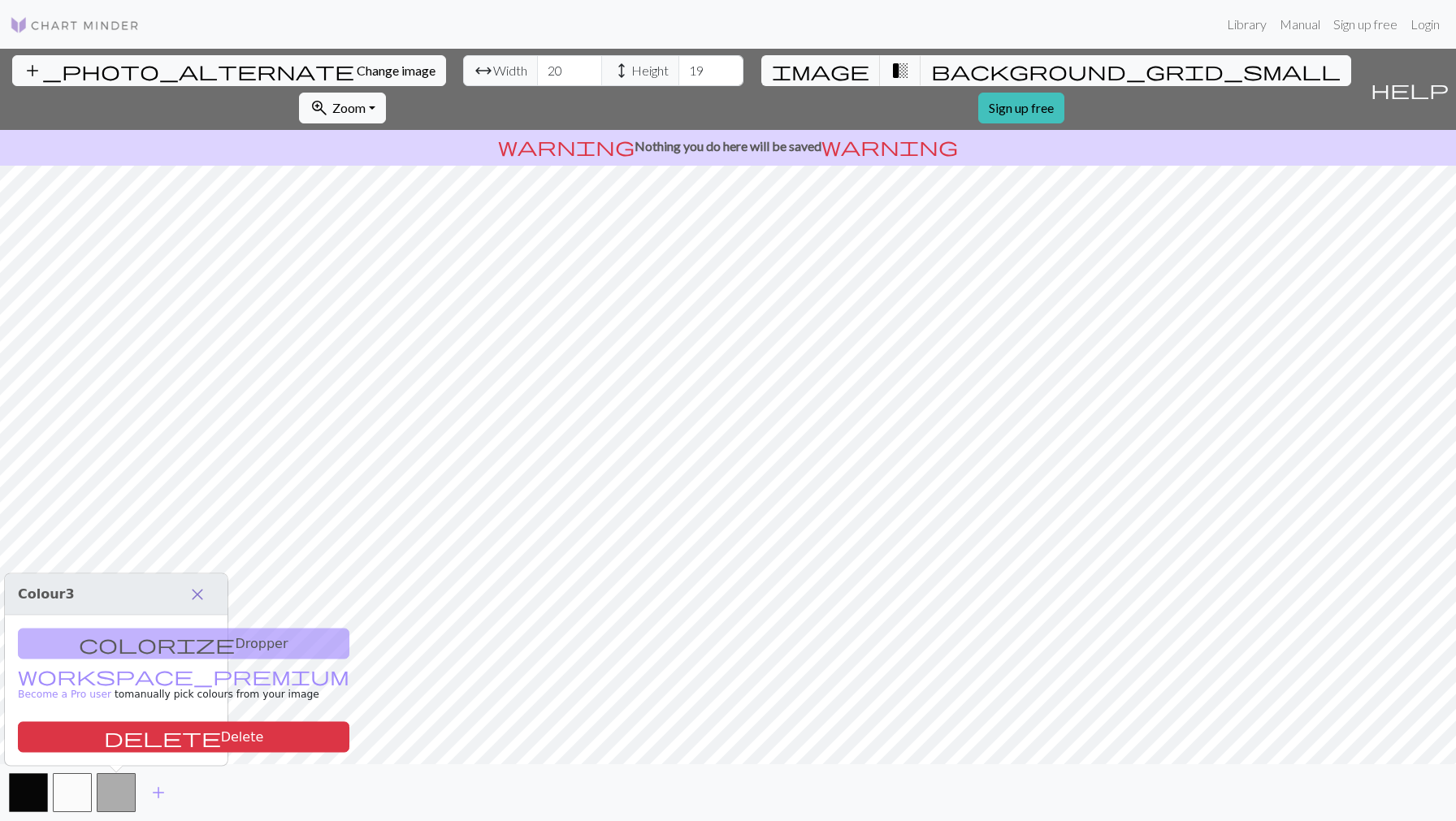
click at [200, 601] on span "close" at bounding box center [198, 594] width 19 height 23
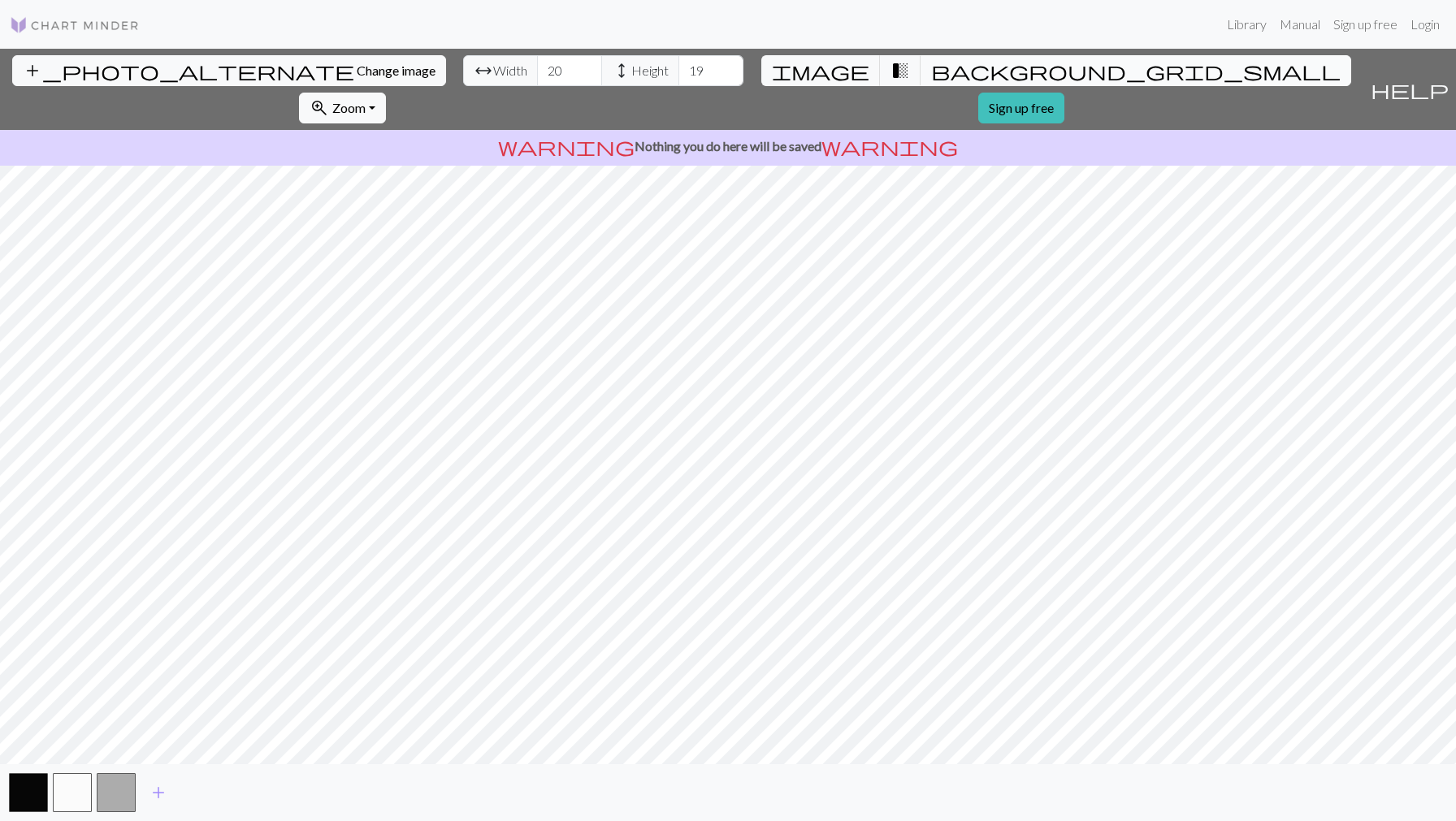
click at [920, 72] on button "background_grid_small" at bounding box center [1135, 70] width 431 height 31
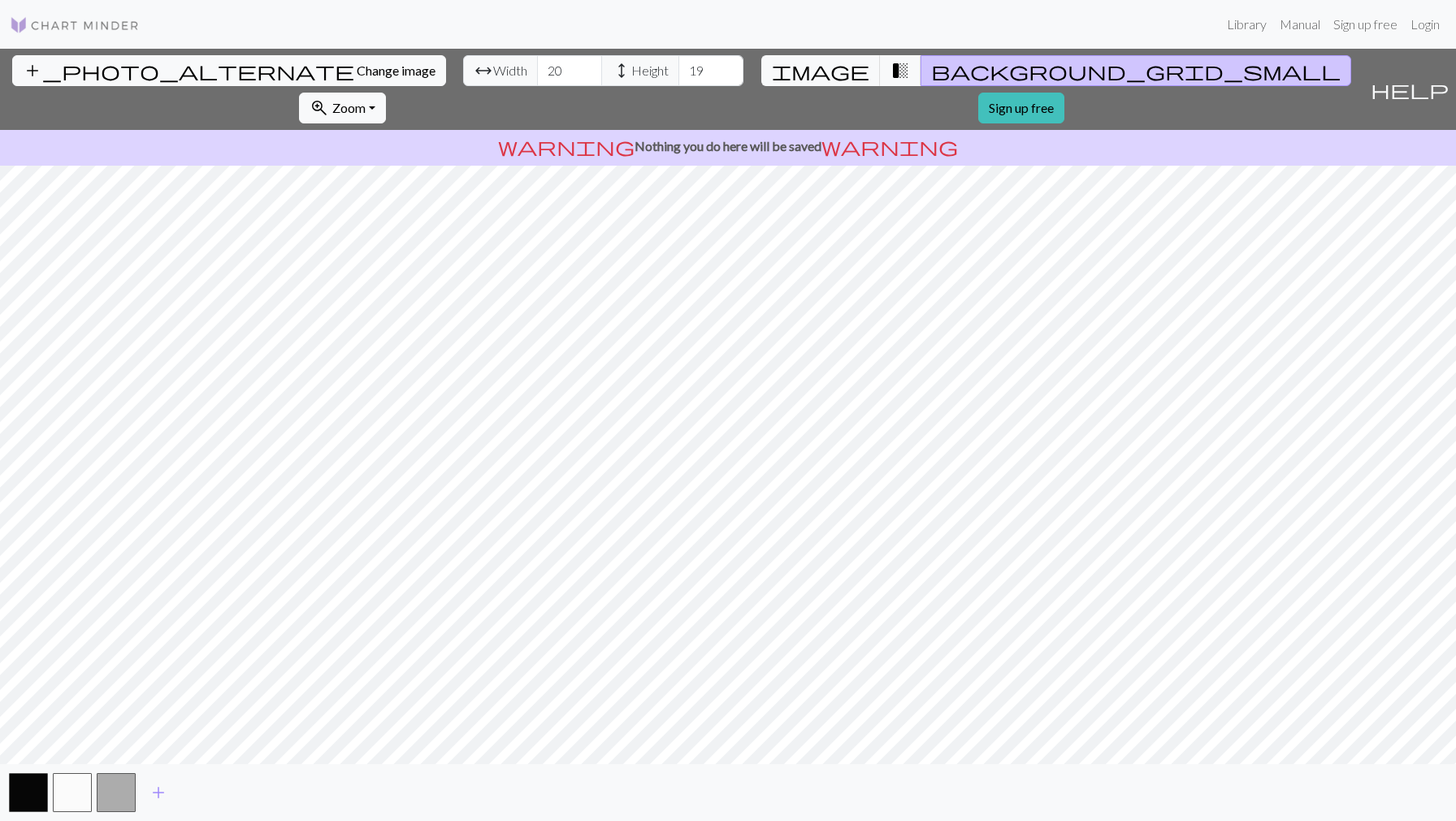
click at [27, 767] on div "add" at bounding box center [728, 793] width 1456 height 57
click at [34, 792] on button "button" at bounding box center [28, 793] width 39 height 39
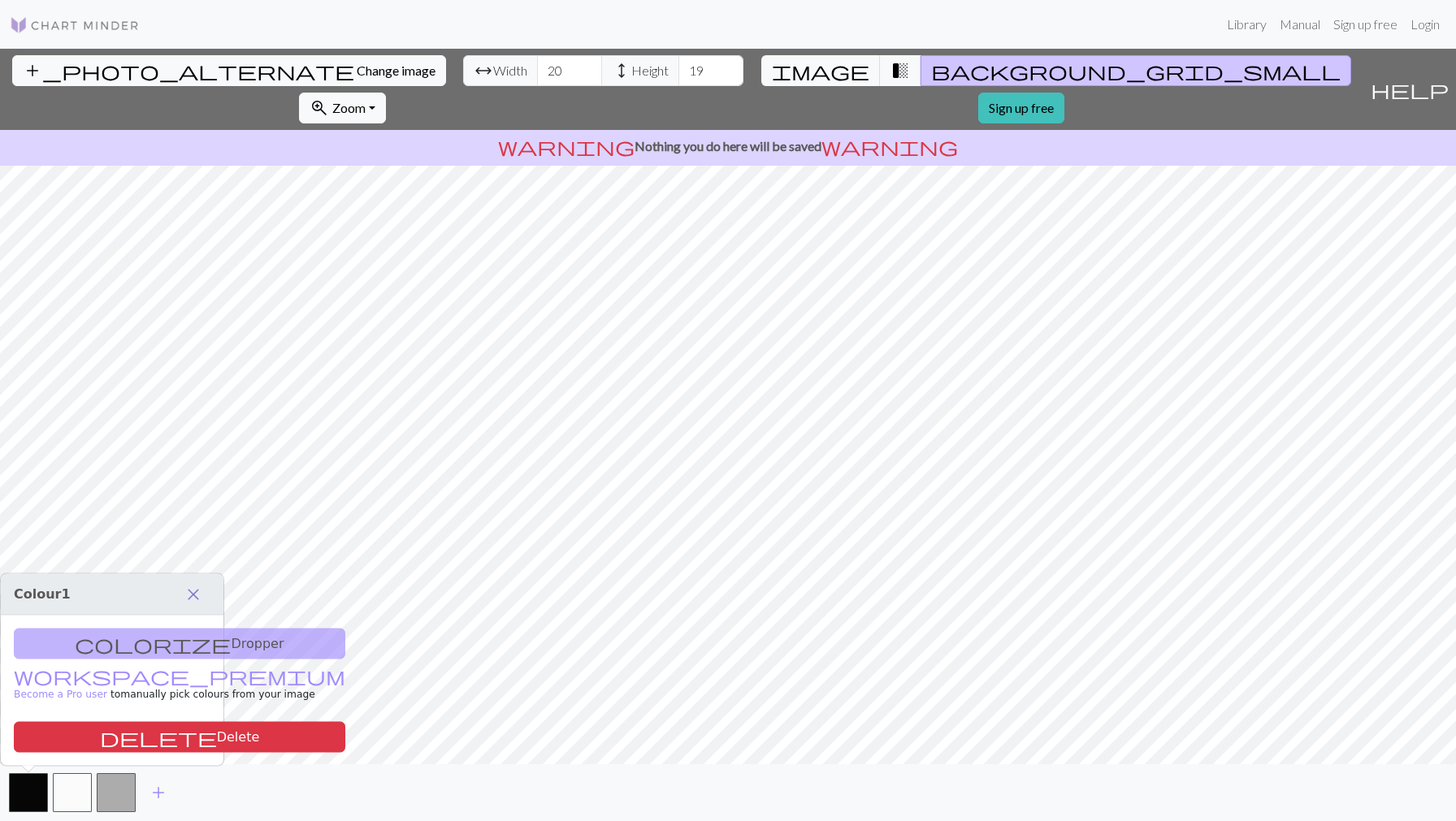
click at [193, 599] on span "close" at bounding box center [193, 594] width 19 height 23
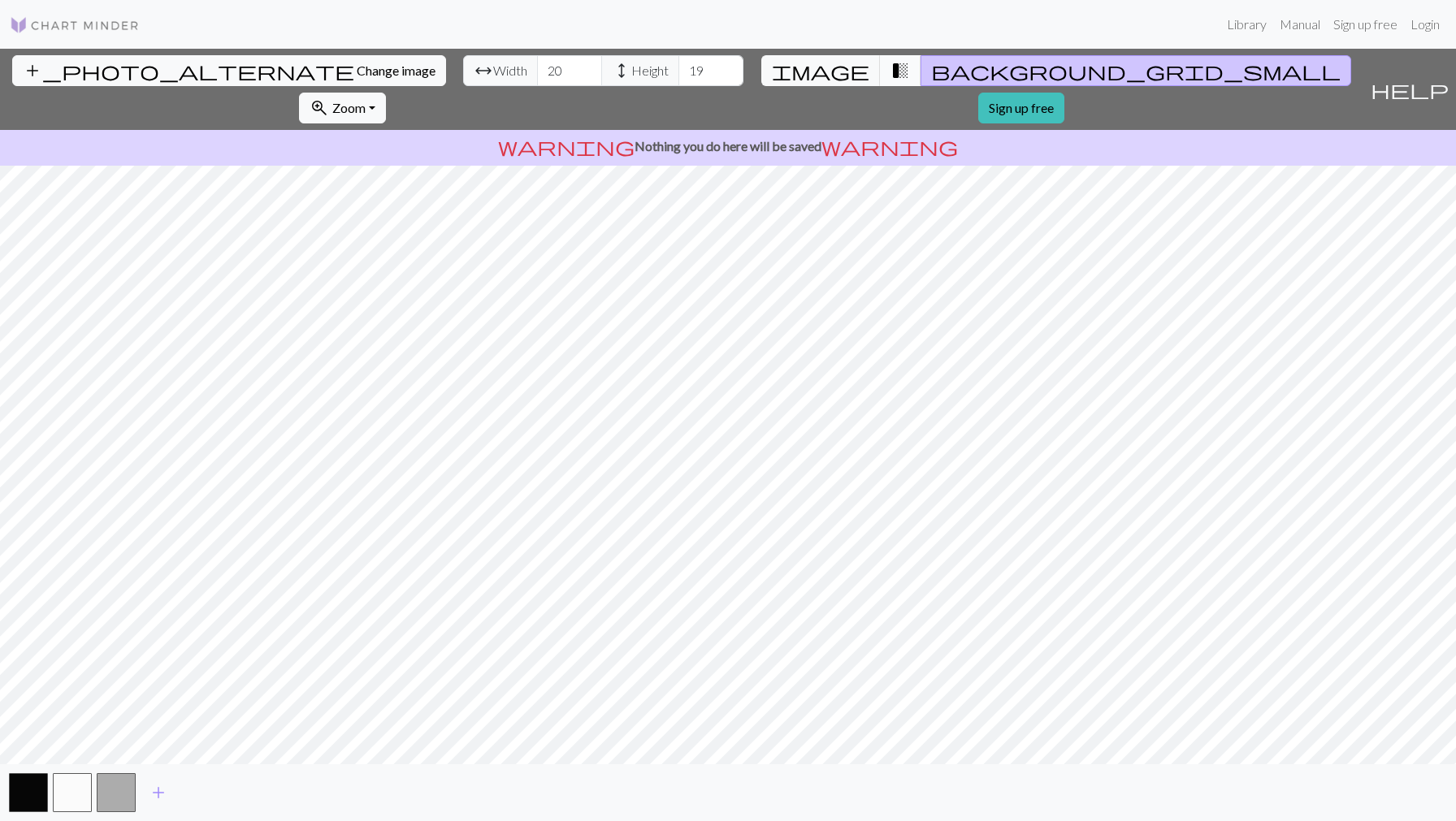
click at [891, 82] on span "transition_fade" at bounding box center [900, 71] width 19 height 23
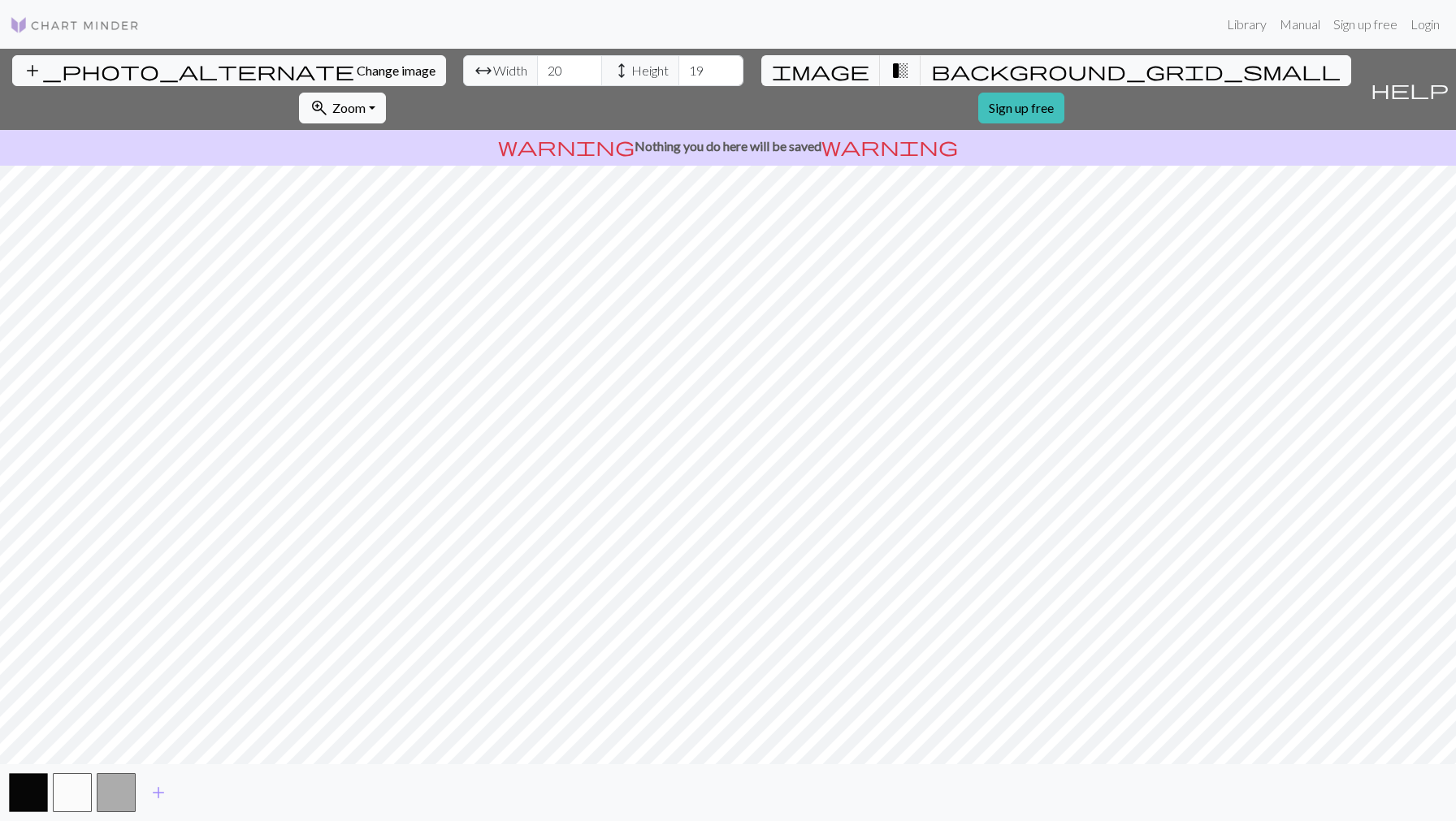
click at [296, 110] on div "add_photo_alternate Change image arrow_range Width 20 height Height 19 image tr…" at bounding box center [728, 435] width 1456 height 772
click at [1095, 793] on div "add_photo_alternate Change image arrow_range Width 20 height Height 19 image tr…" at bounding box center [728, 435] width 1456 height 772
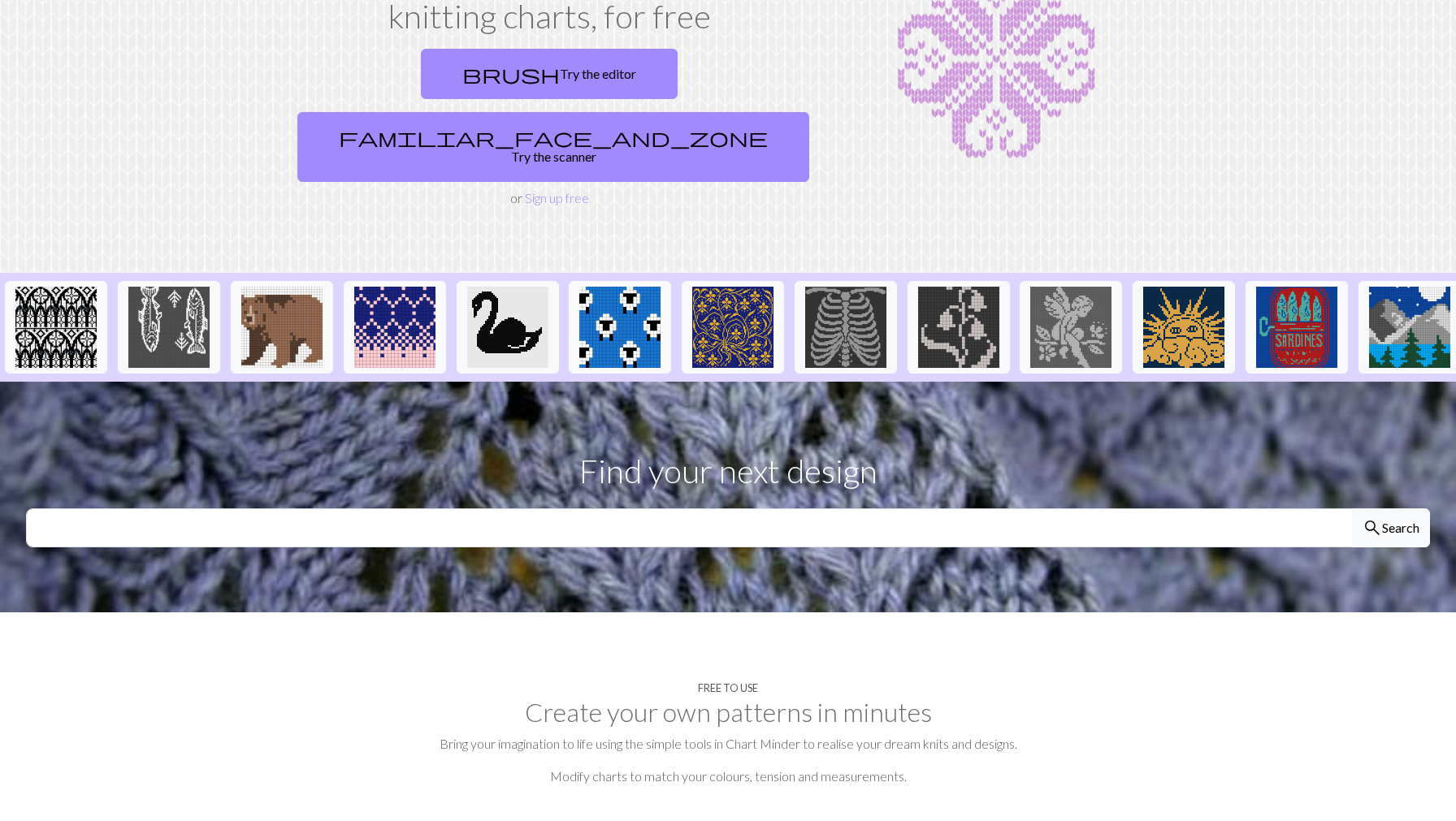
scroll to position [208, 0]
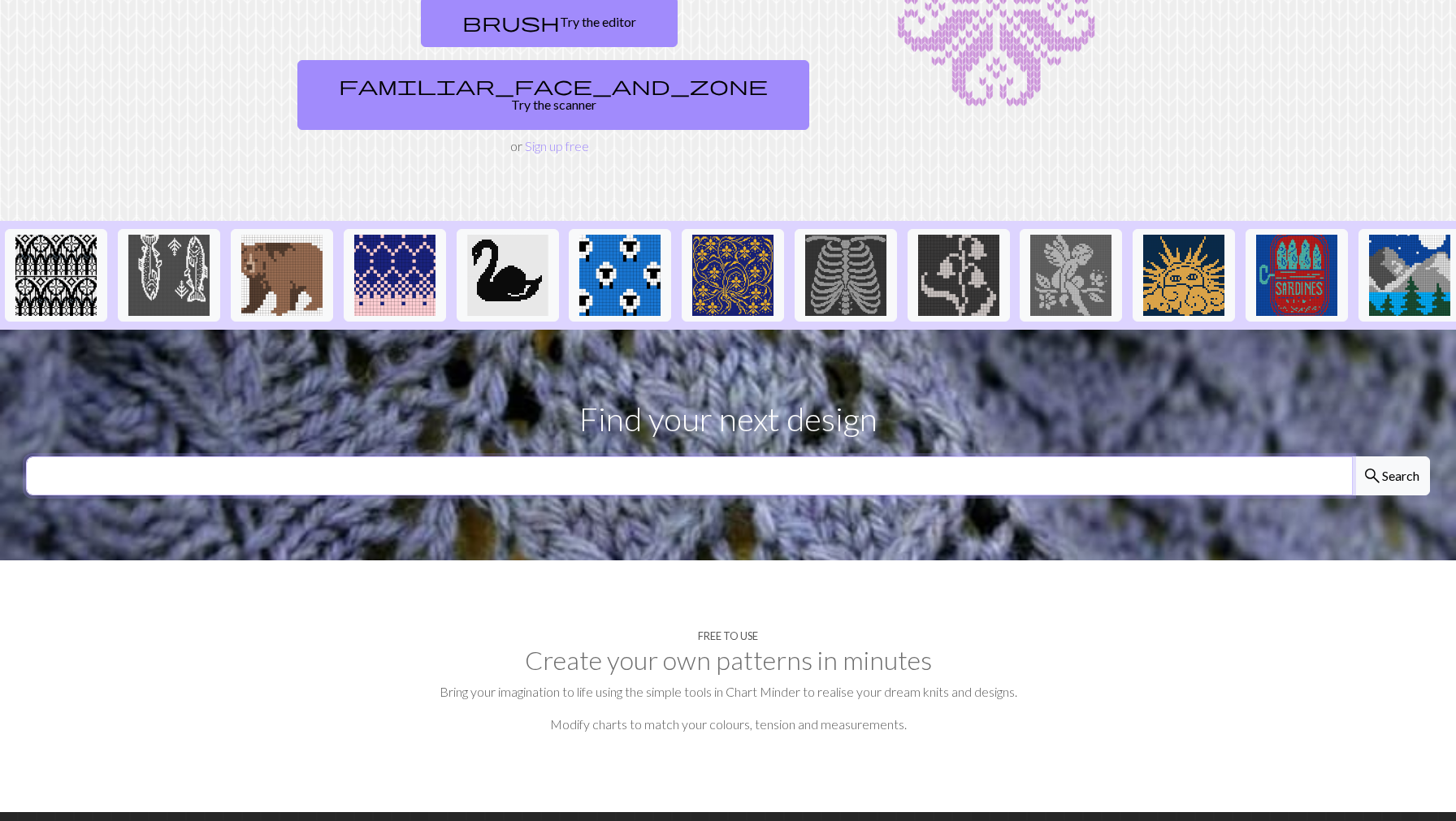
click at [679, 456] on input "text" at bounding box center [689, 476] width 1327 height 39
type input "leaf"
click at [1351, 456] on button "search Search" at bounding box center [1390, 476] width 78 height 39
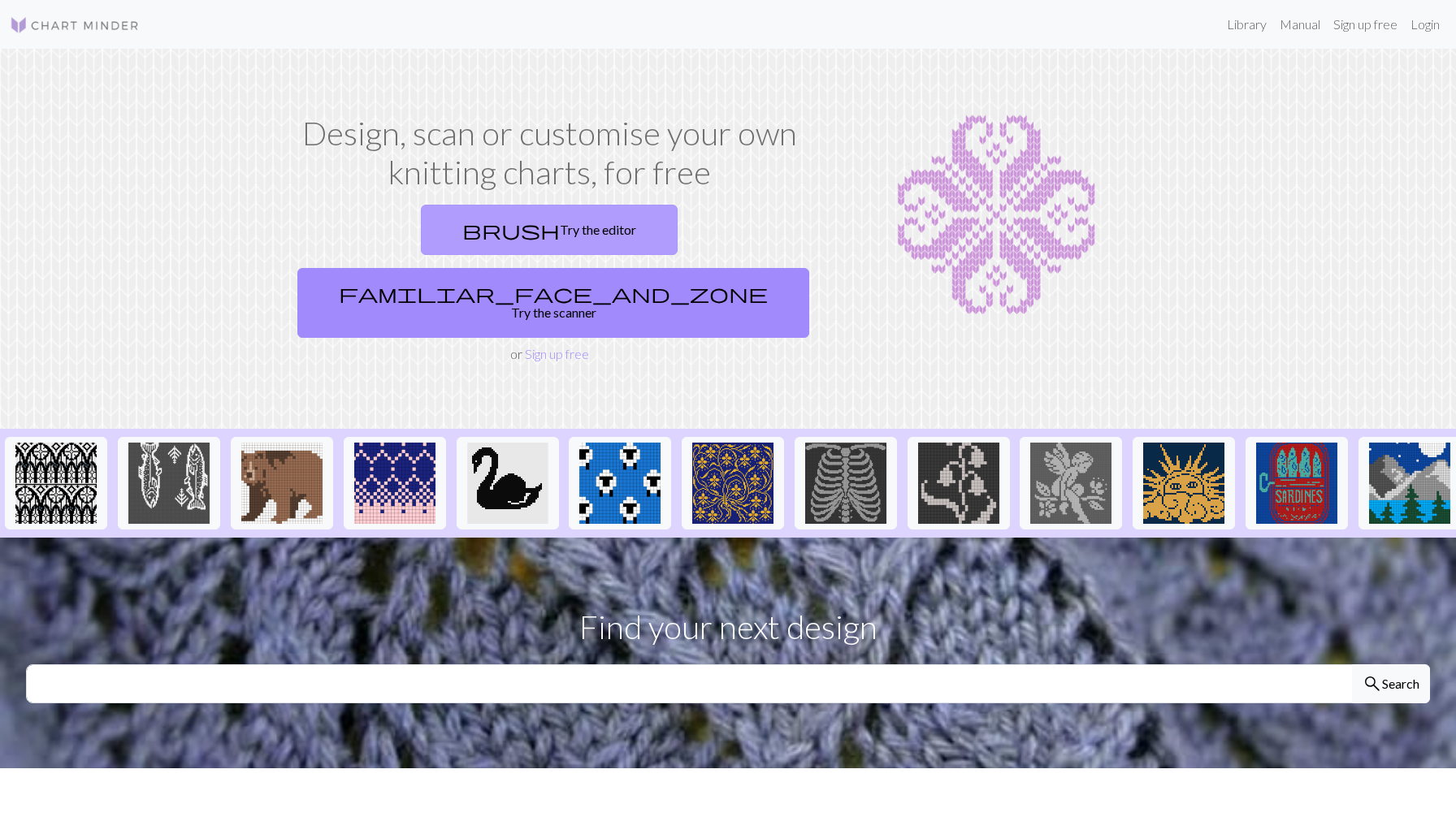
click at [424, 212] on link "brush Try the editor" at bounding box center [549, 229] width 257 height 50
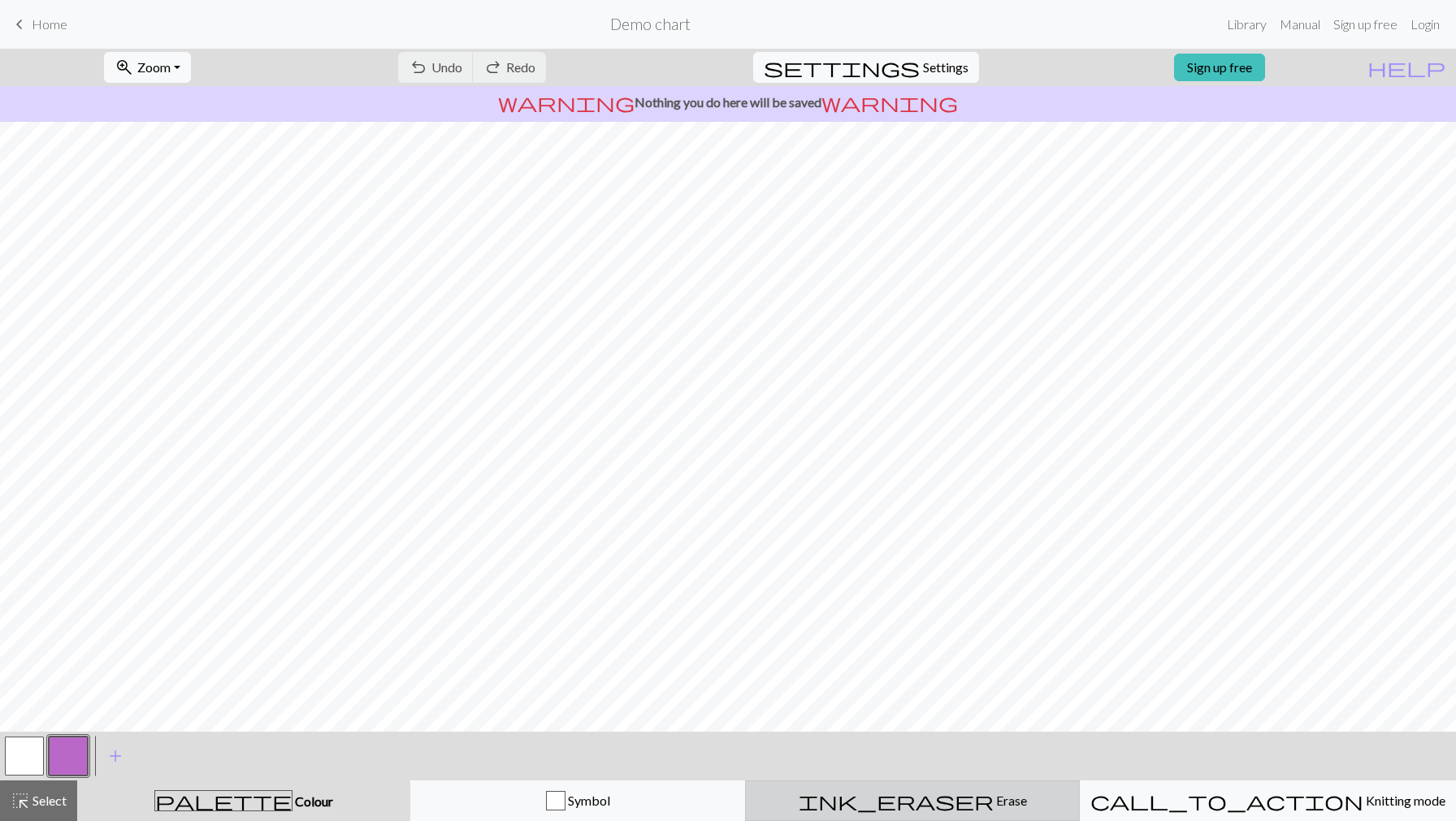
click at [901, 793] on div "ink_eraser Erase Erase" at bounding box center [912, 801] width 314 height 19
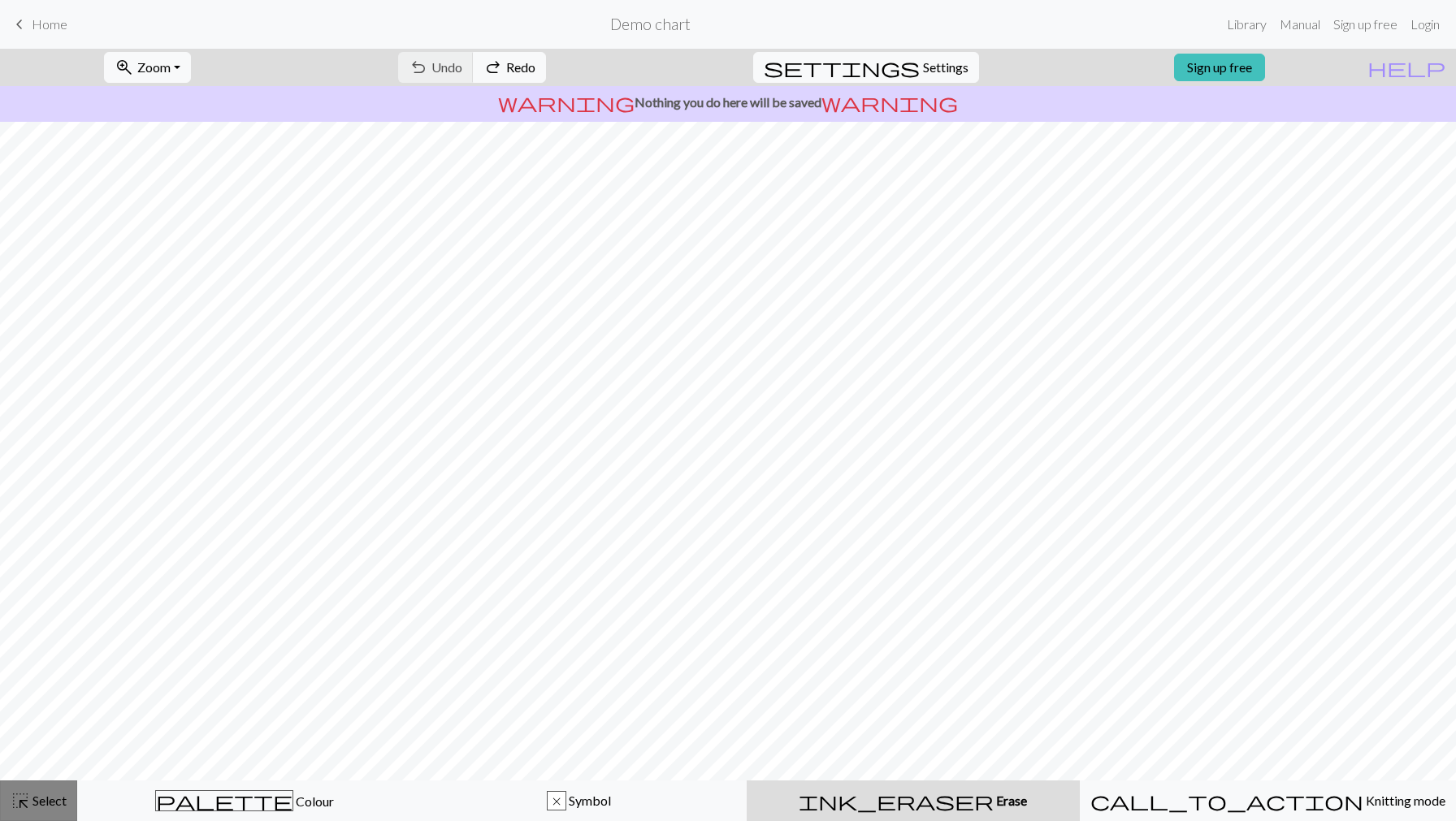
click at [43, 783] on button "highlight_alt Select Select" at bounding box center [38, 801] width 77 height 41
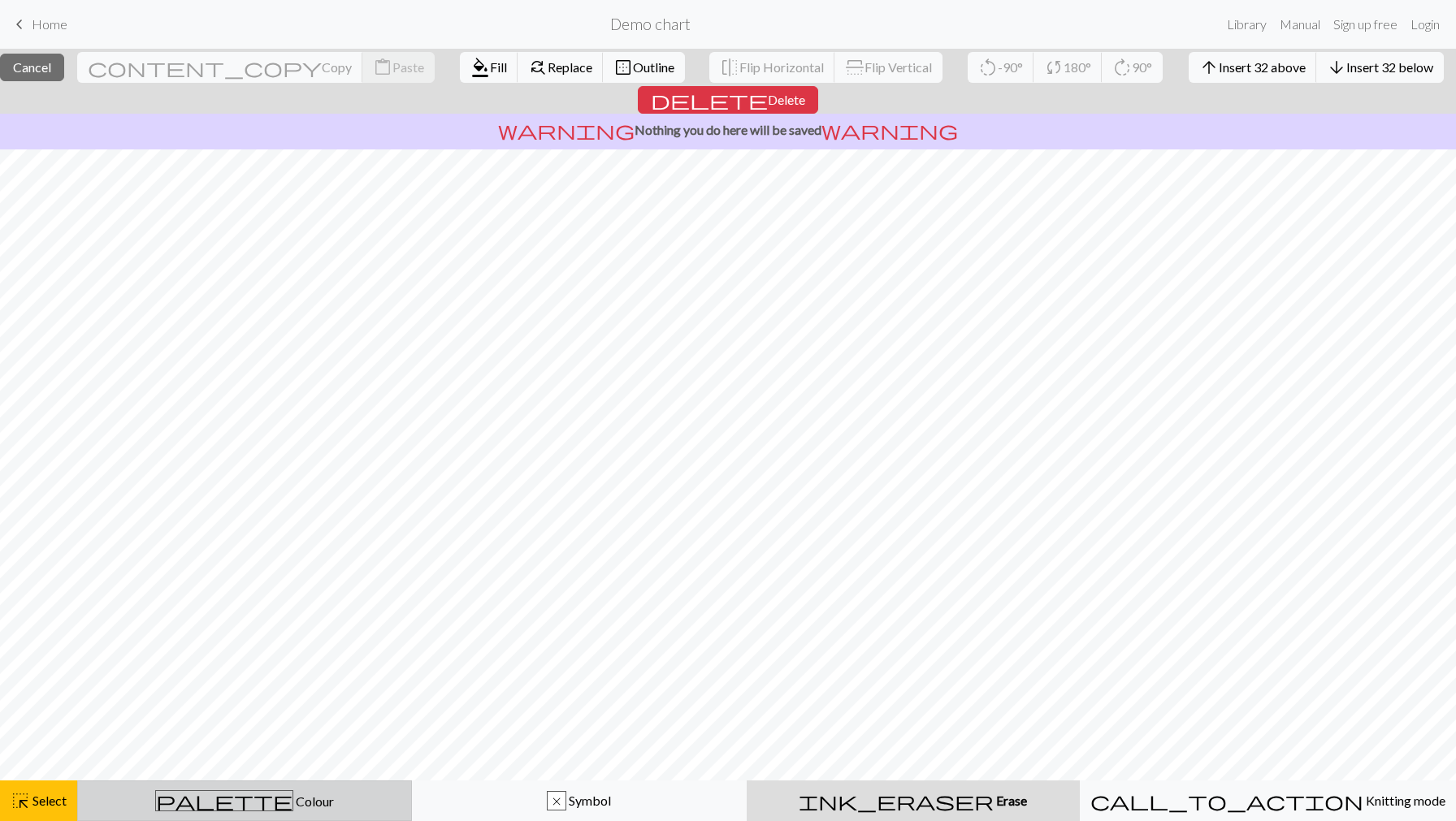
click at [361, 783] on button "palette Colour Colour" at bounding box center [245, 801] width 335 height 41
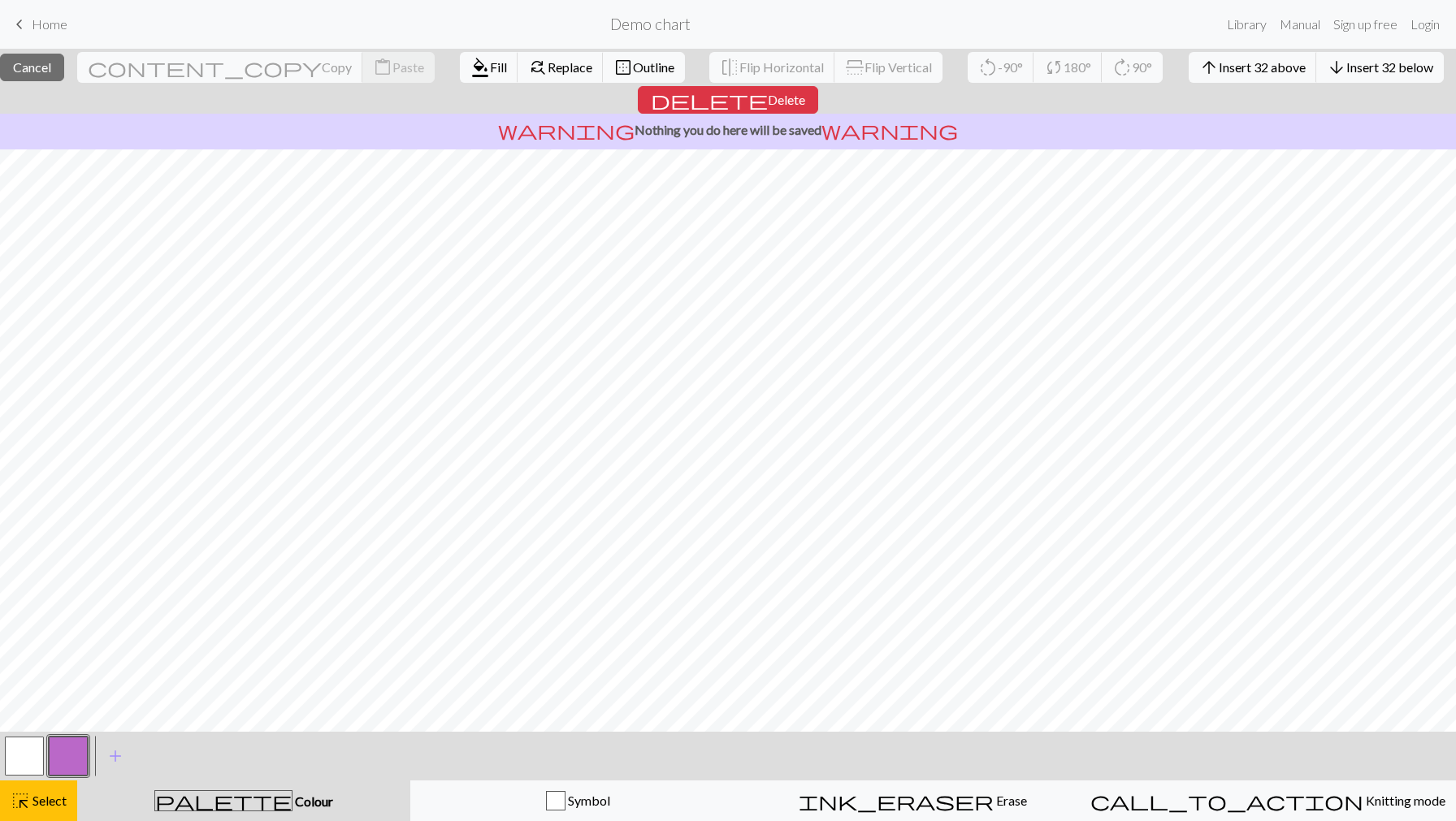
click at [33, 747] on button "button" at bounding box center [24, 755] width 39 height 39
click at [490, 69] on span "Fill" at bounding box center [498, 66] width 17 height 15
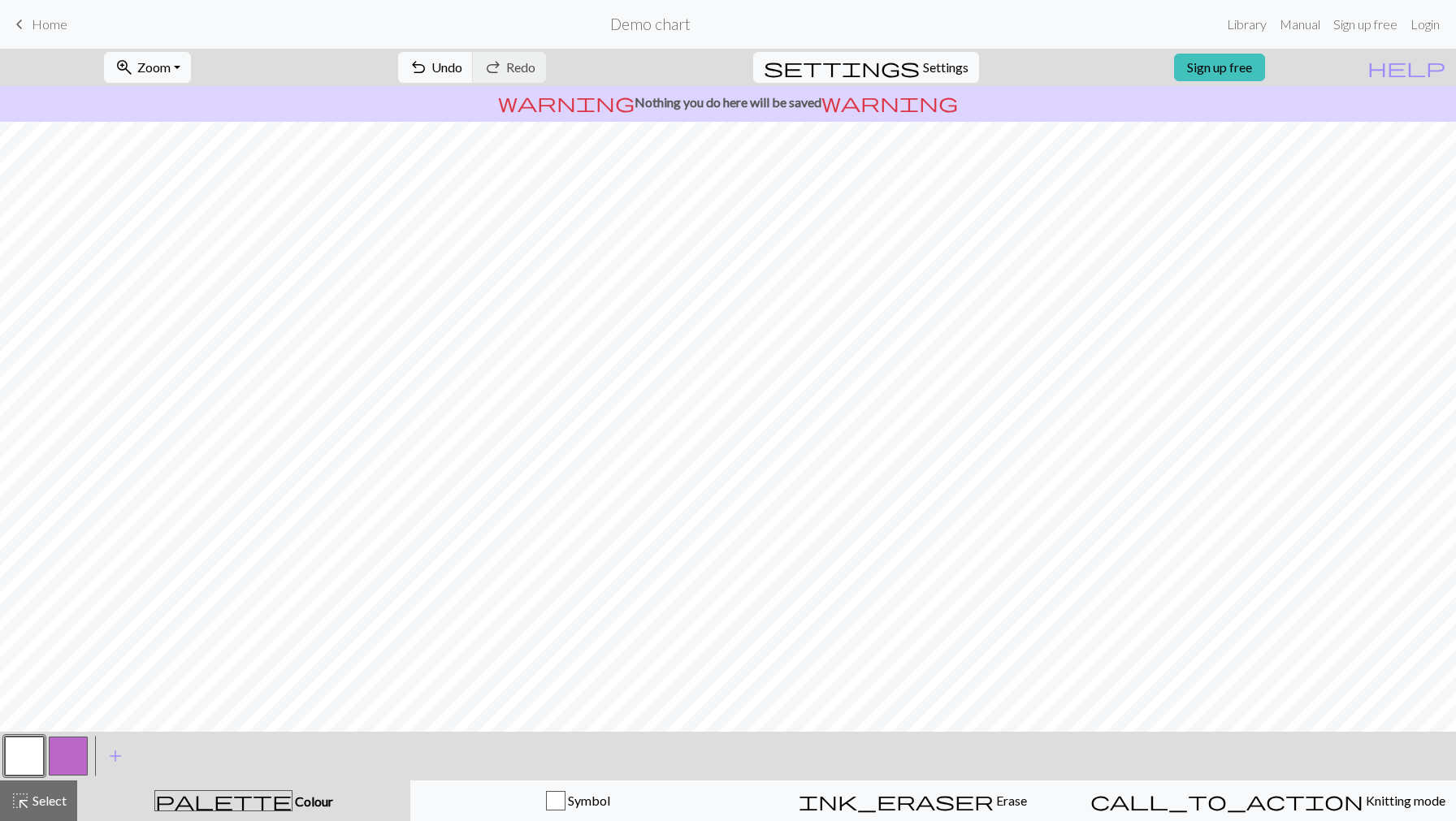
click at [74, 750] on button "button" at bounding box center [68, 755] width 39 height 39
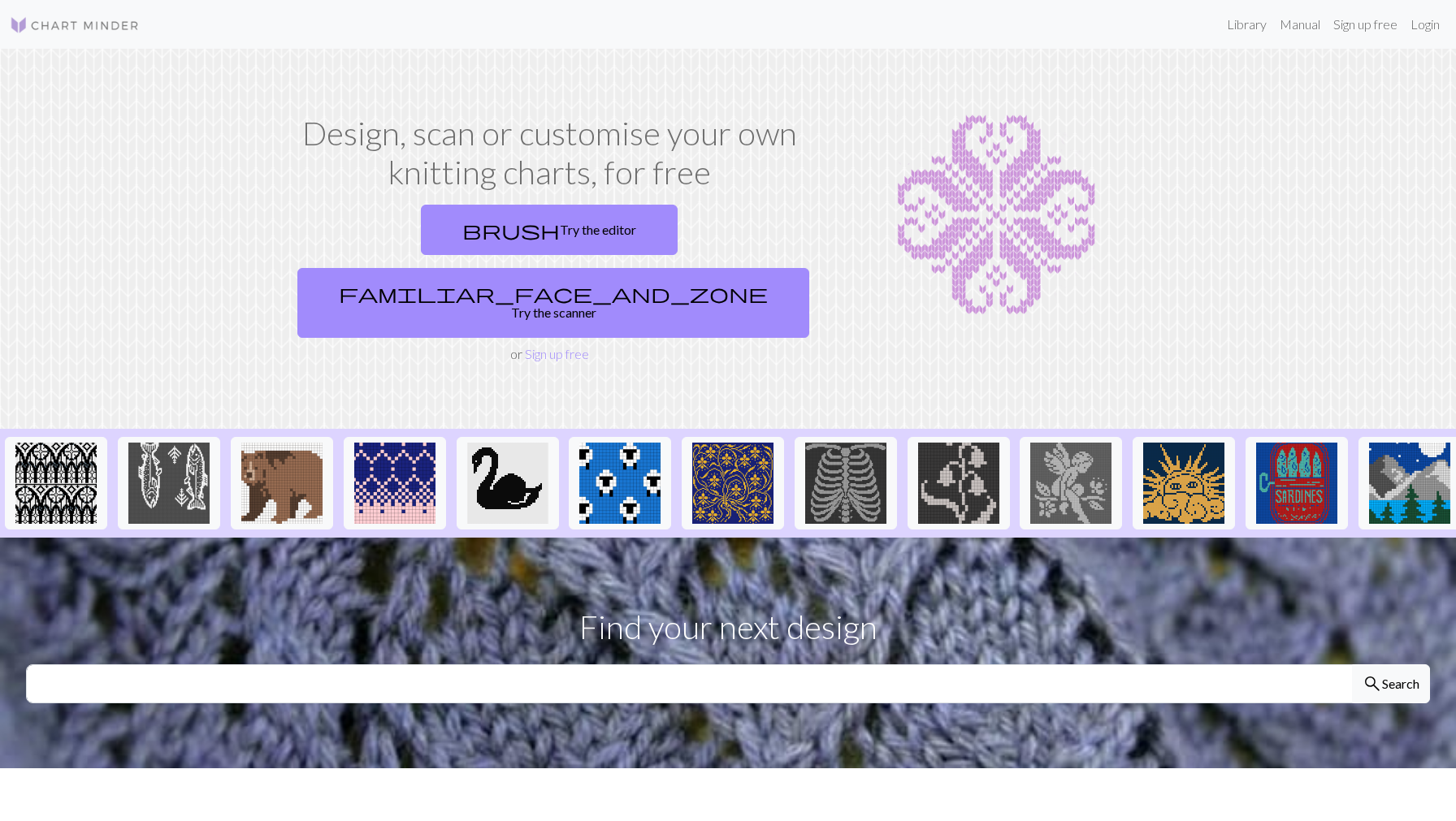
click at [375, 611] on section "Find your next design search Search" at bounding box center [728, 653] width 1456 height 230
click at [375, 664] on input "text" at bounding box center [689, 684] width 1327 height 39
type input "mushroom"
click at [1351, 664] on button "search Search" at bounding box center [1390, 684] width 78 height 39
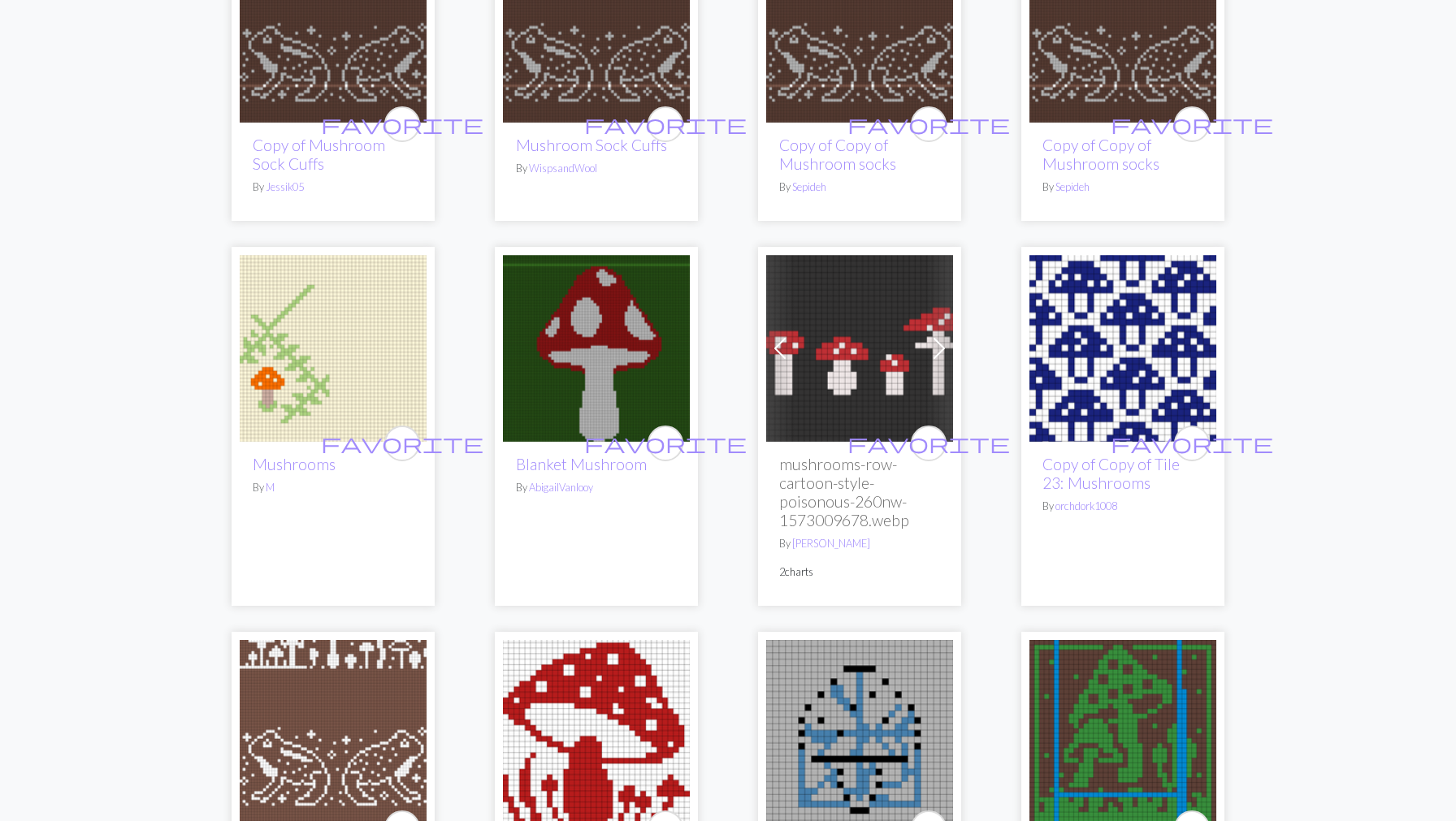
scroll to position [672, 0]
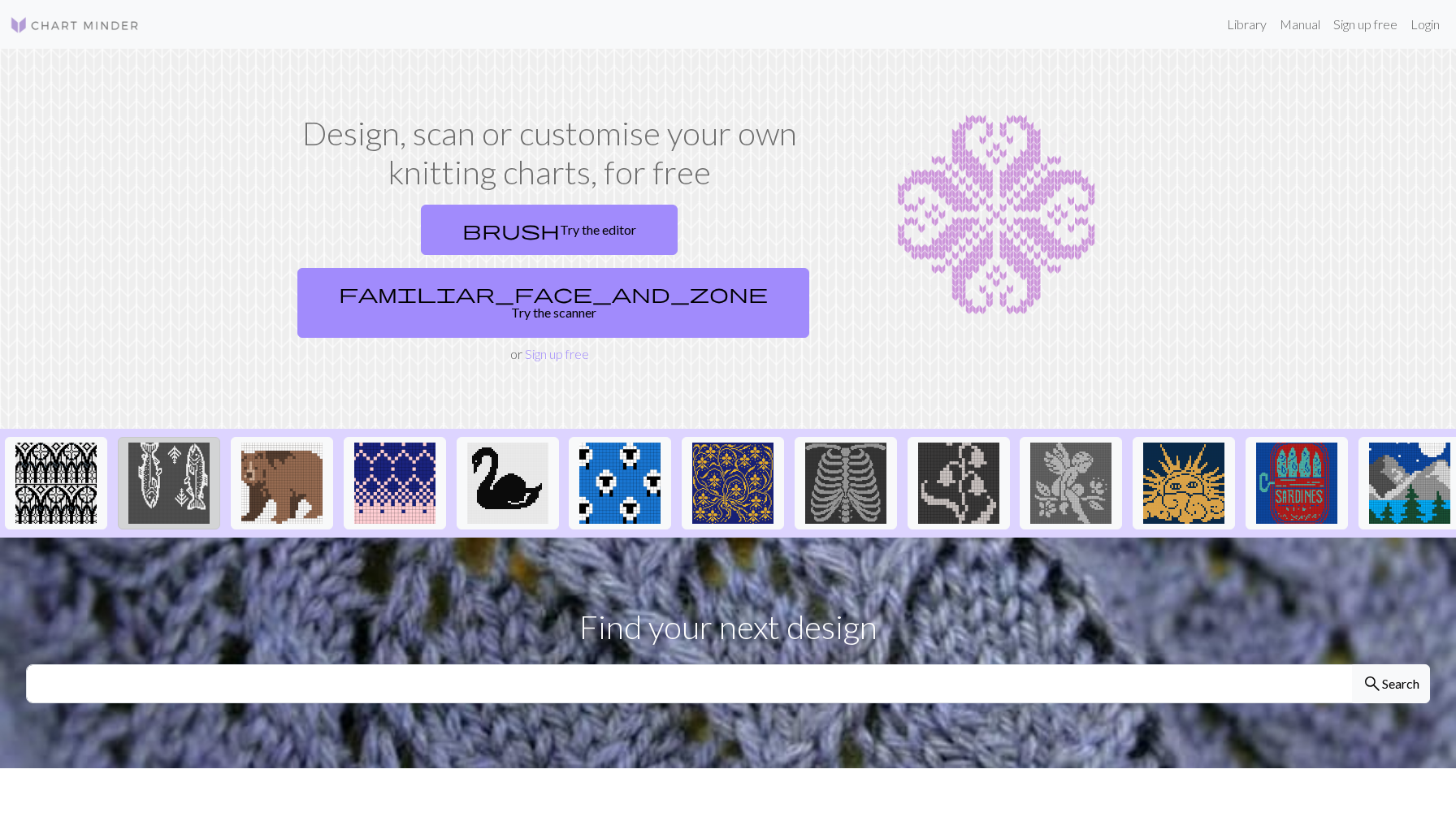
click at [142, 443] on img at bounding box center [169, 484] width 82 height 81
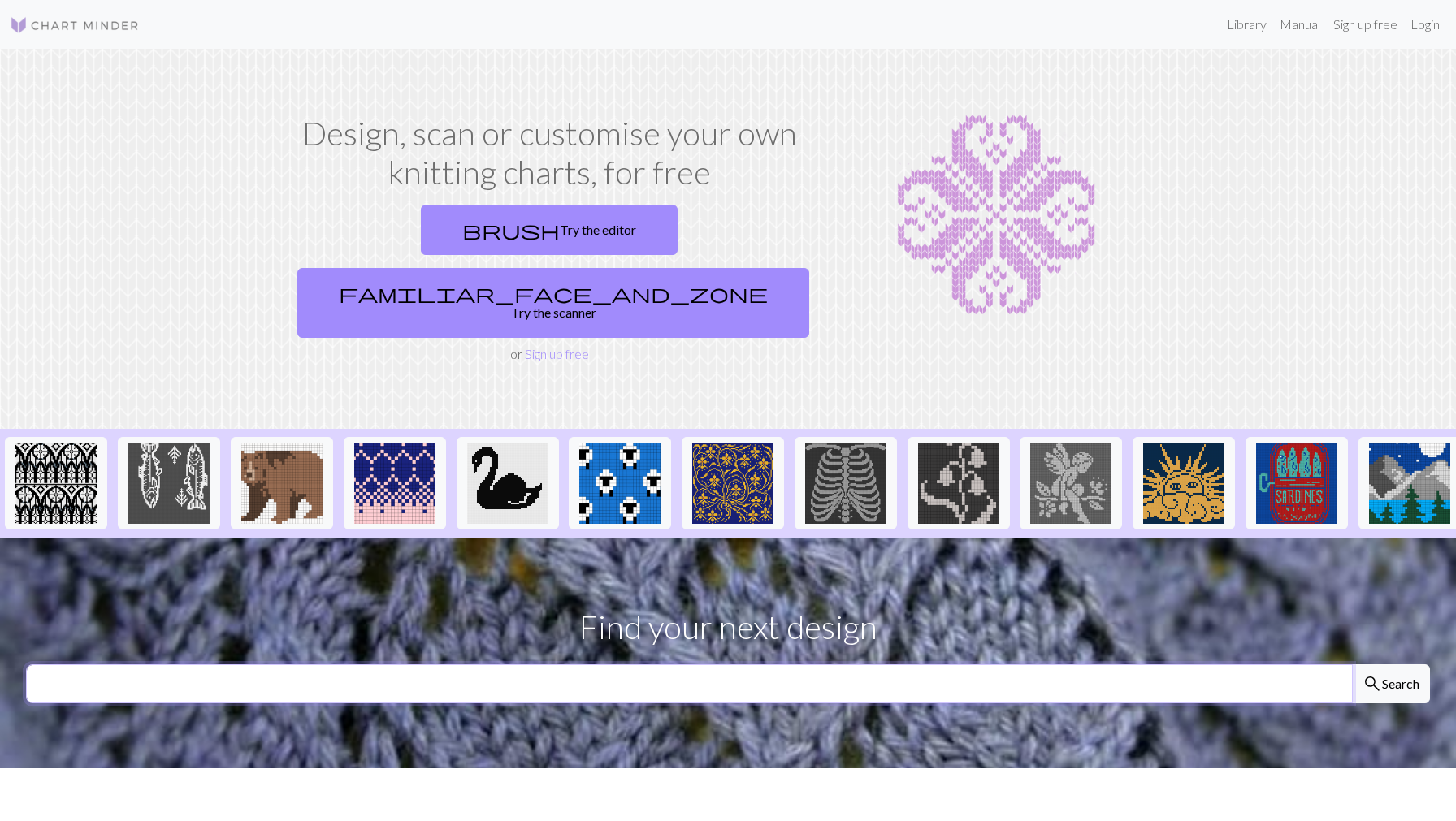
click at [350, 664] on input "text" at bounding box center [689, 684] width 1327 height 39
type input "monstera"
click at [1351, 664] on button "search Search" at bounding box center [1390, 684] width 78 height 39
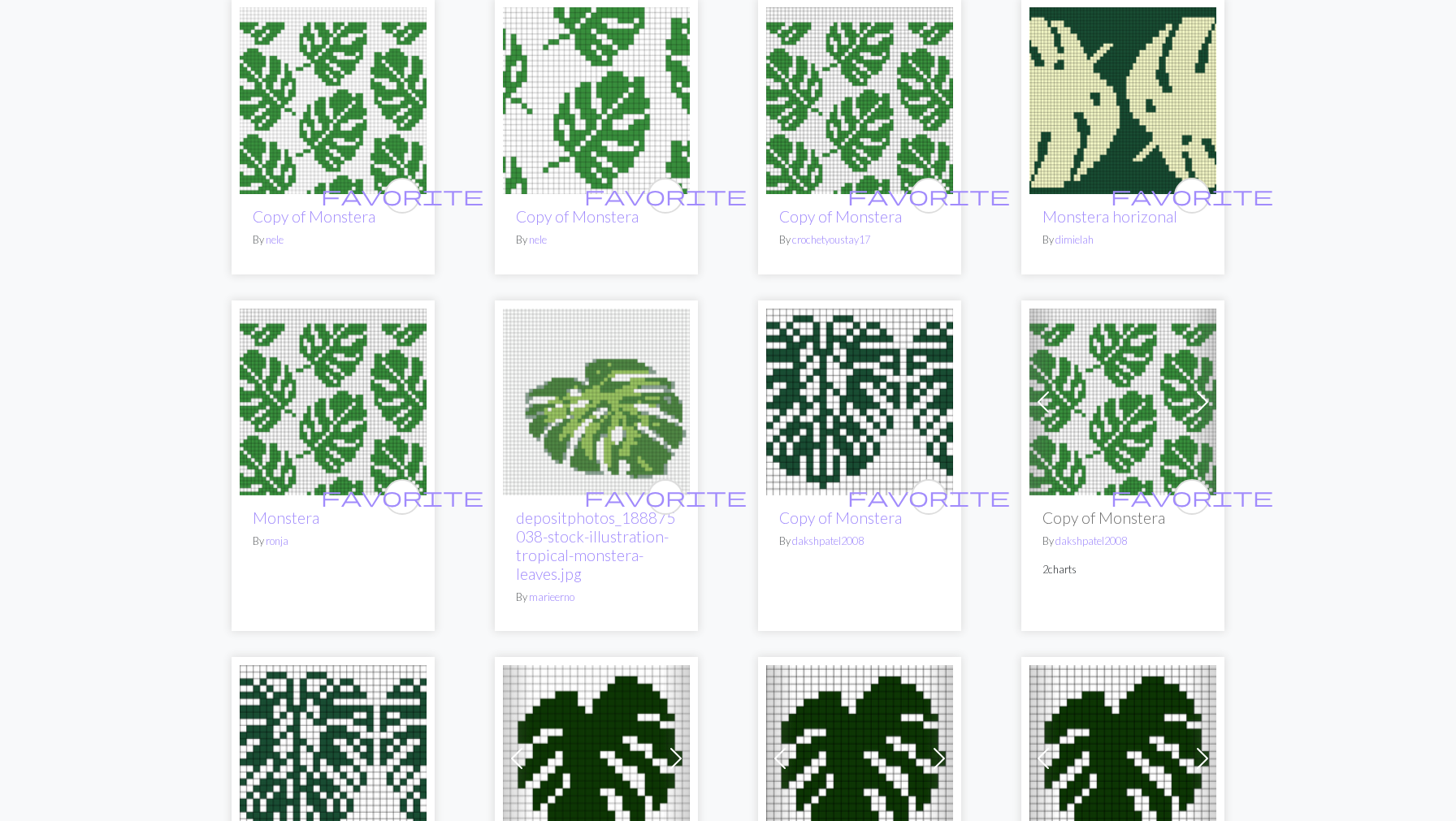
scroll to position [478, 0]
